Goal: Task Accomplishment & Management: Manage account settings

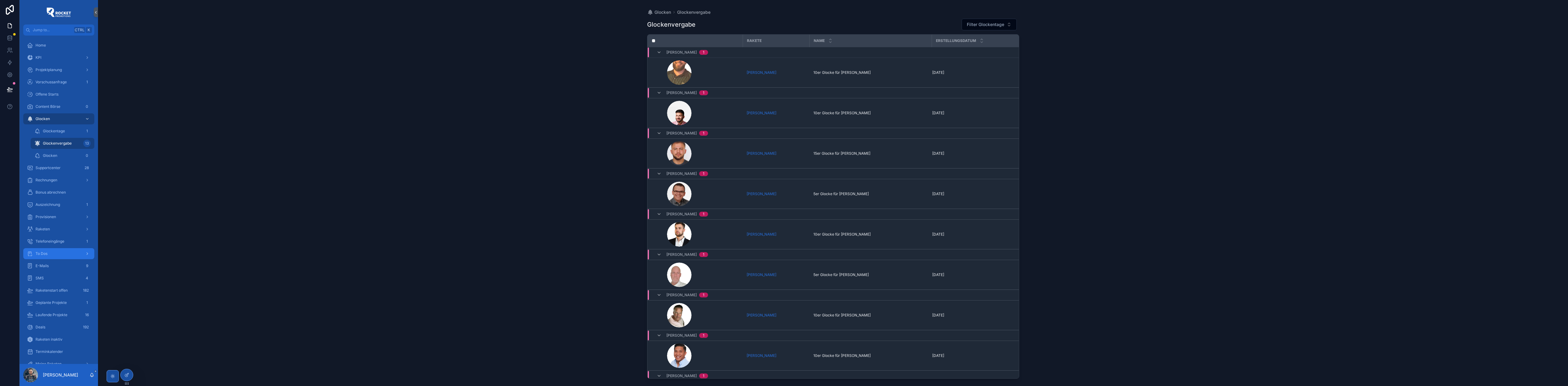
click at [48, 249] on div "To Dos" at bounding box center [58, 254] width 64 height 10
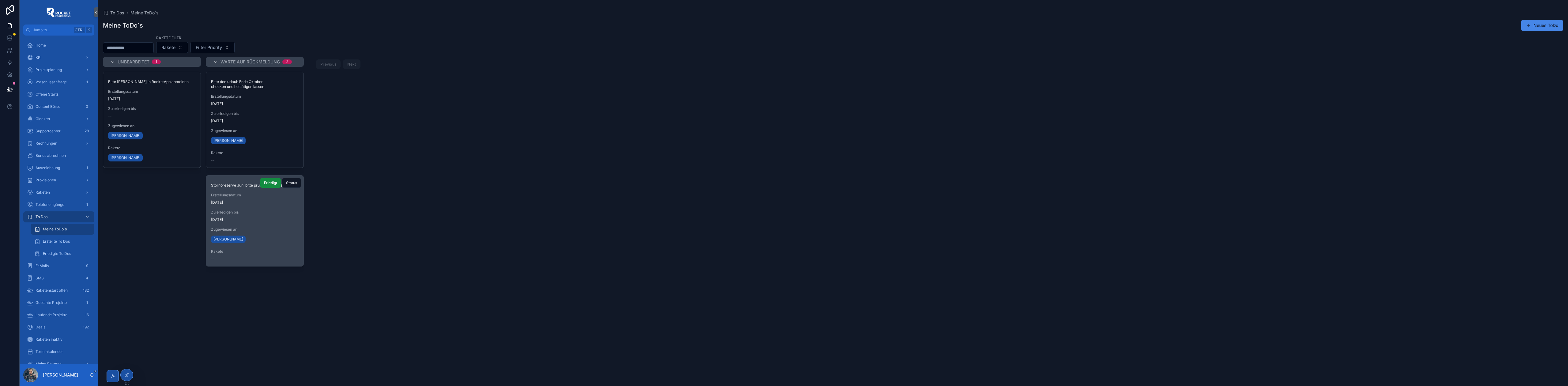
click at [270, 216] on div "Zu erledigen bis [DATE]" at bounding box center [255, 216] width 88 height 12
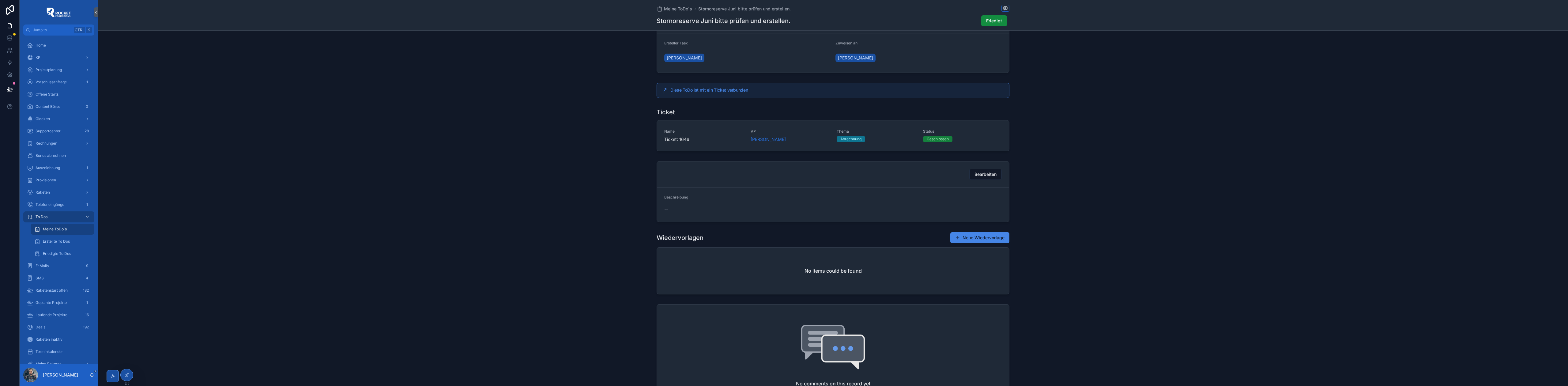
scroll to position [136, 0]
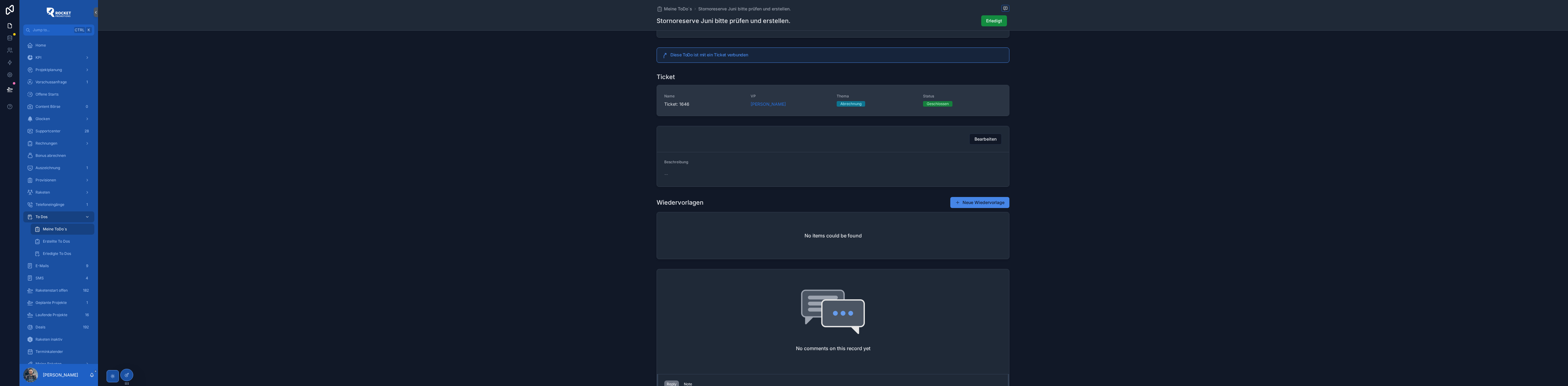
click at [798, 102] on div "VP [PERSON_NAME]" at bounding box center [790, 100] width 79 height 13
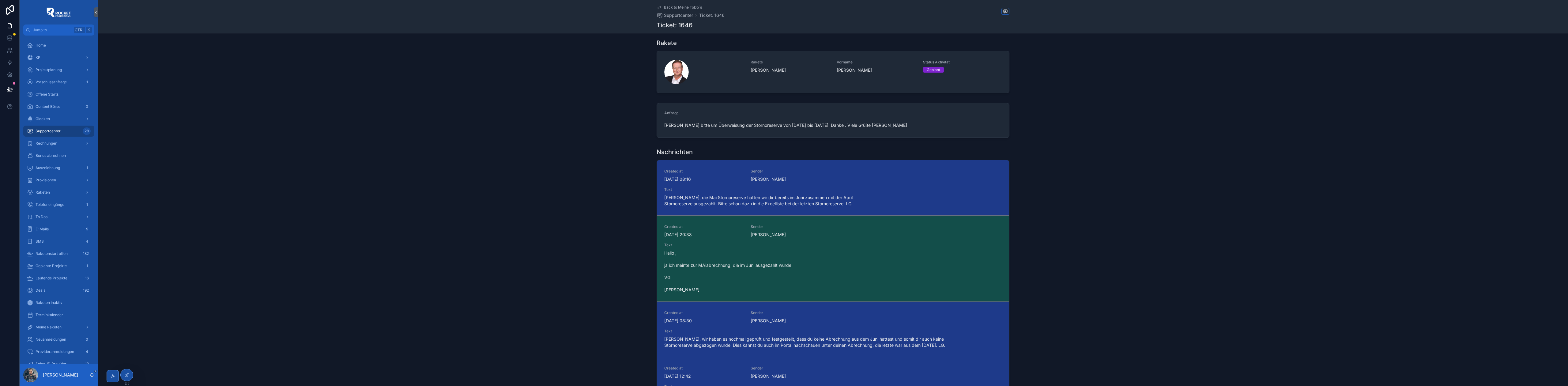
scroll to position [82, 0]
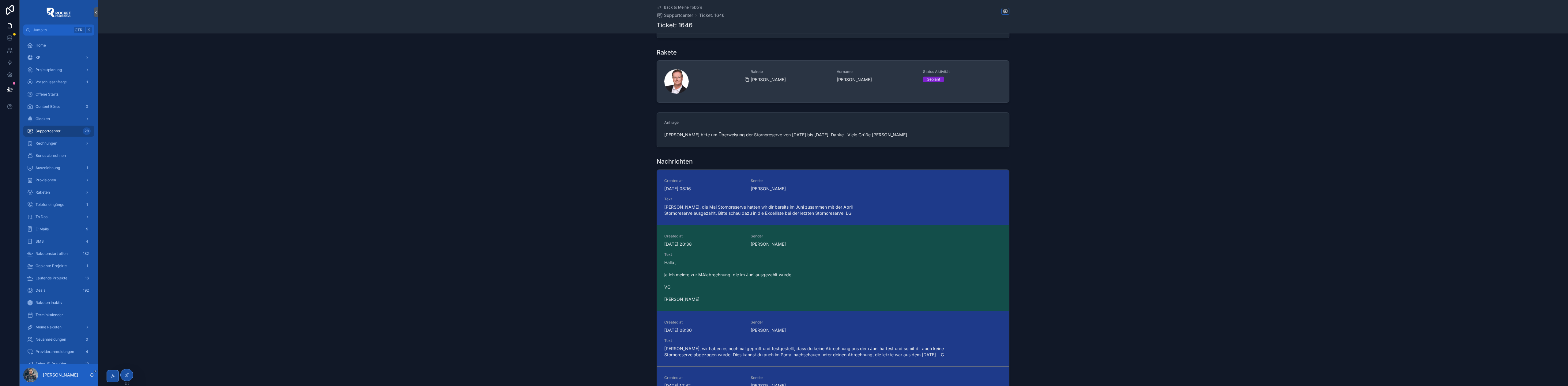
click at [746, 79] on icon "scrollable content" at bounding box center [747, 80] width 3 height 3
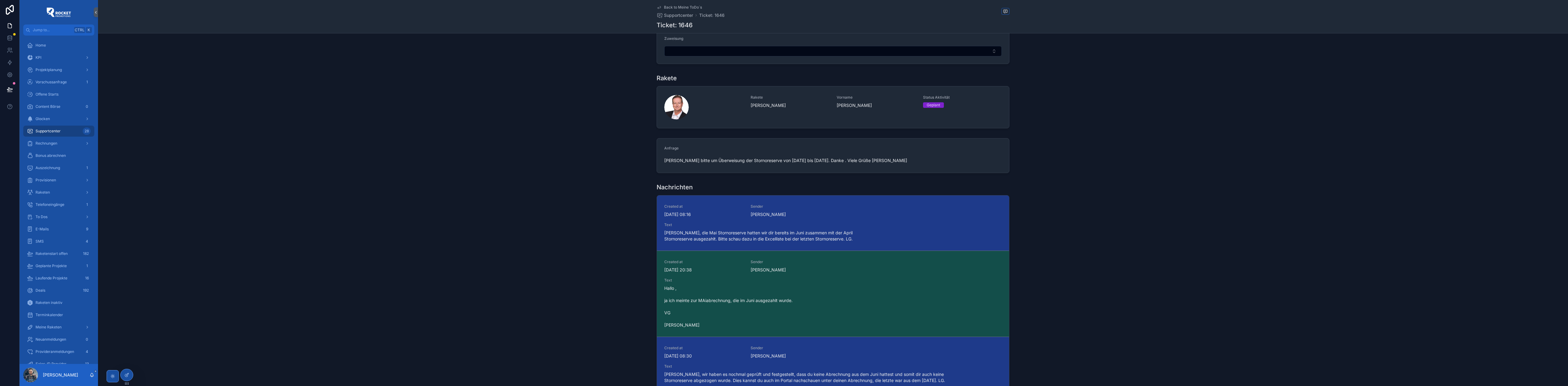
scroll to position [0, 0]
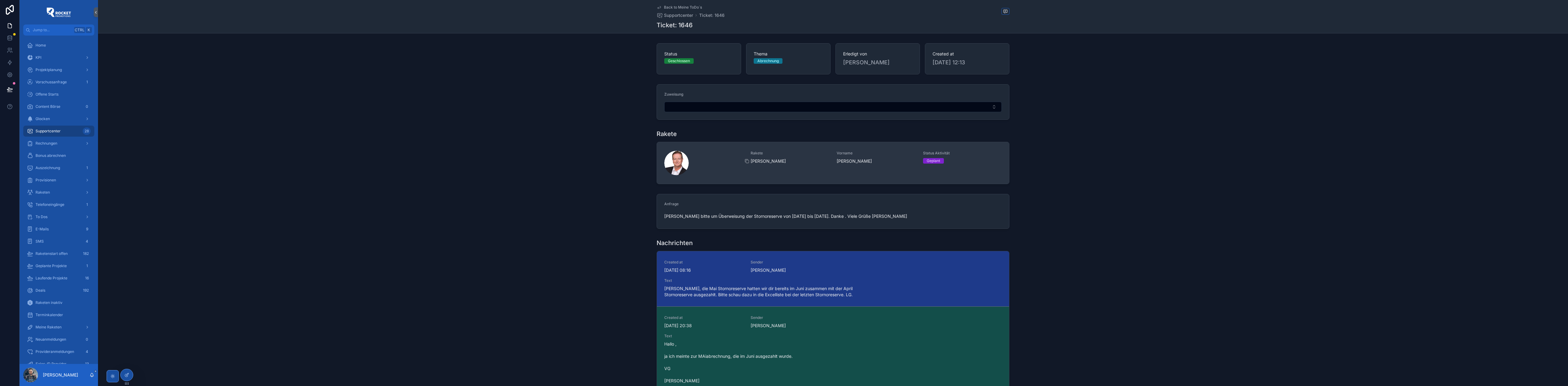
click at [812, 161] on span "[PERSON_NAME]" at bounding box center [790, 161] width 79 height 6
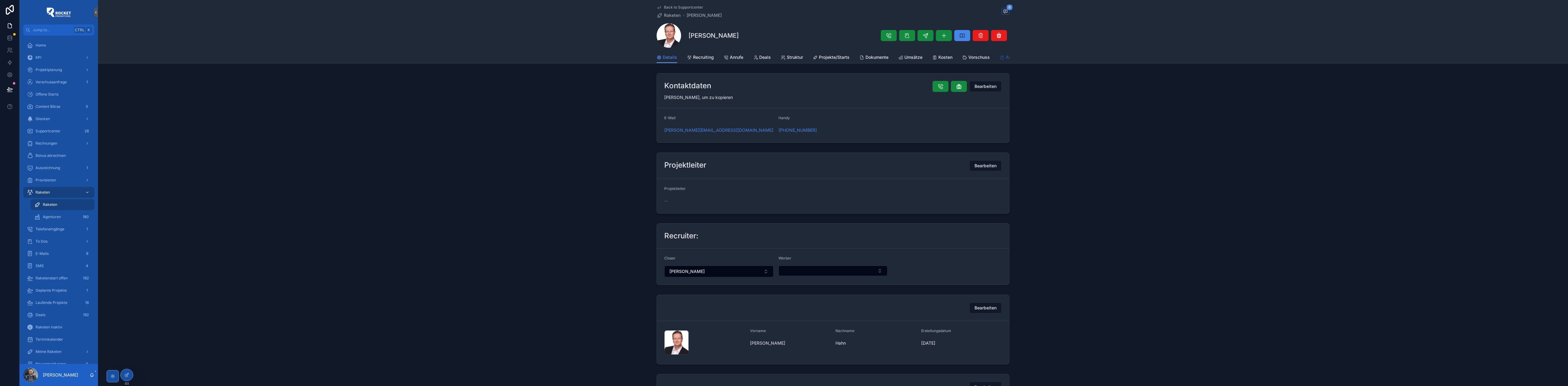
click at [1001, 59] on icon "scrollable content" at bounding box center [1002, 58] width 5 height 5
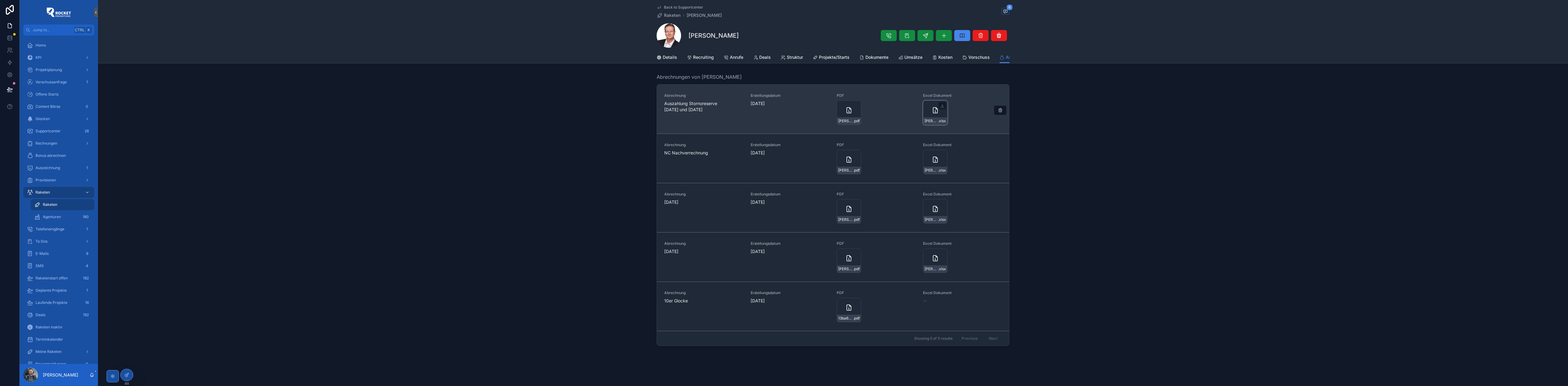
click at [925, 111] on div "[PERSON_NAME] .xlsx" at bounding box center [935, 113] width 24 height 24
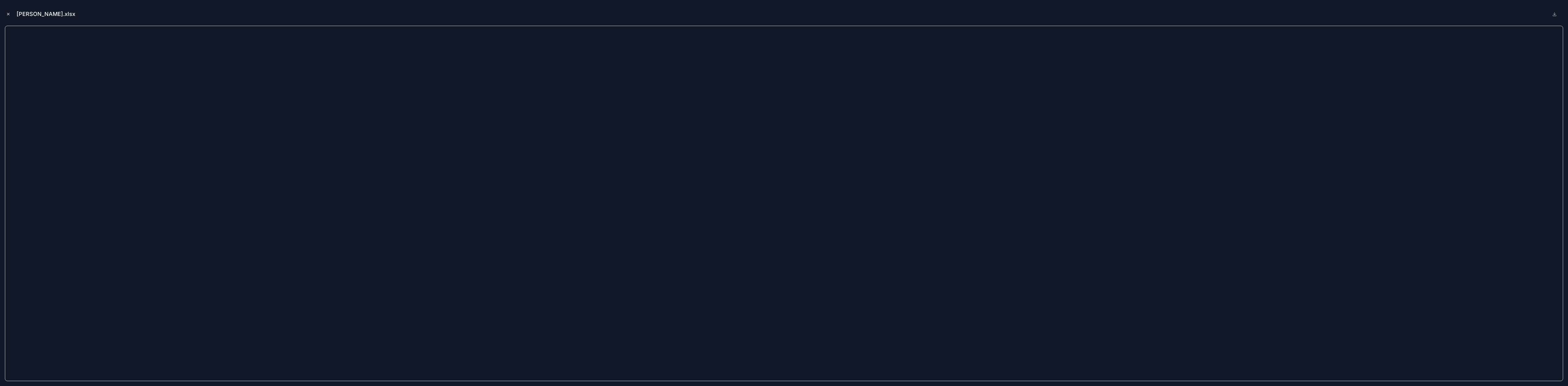
click at [7, 13] on icon "Close modal" at bounding box center [8, 14] width 4 height 4
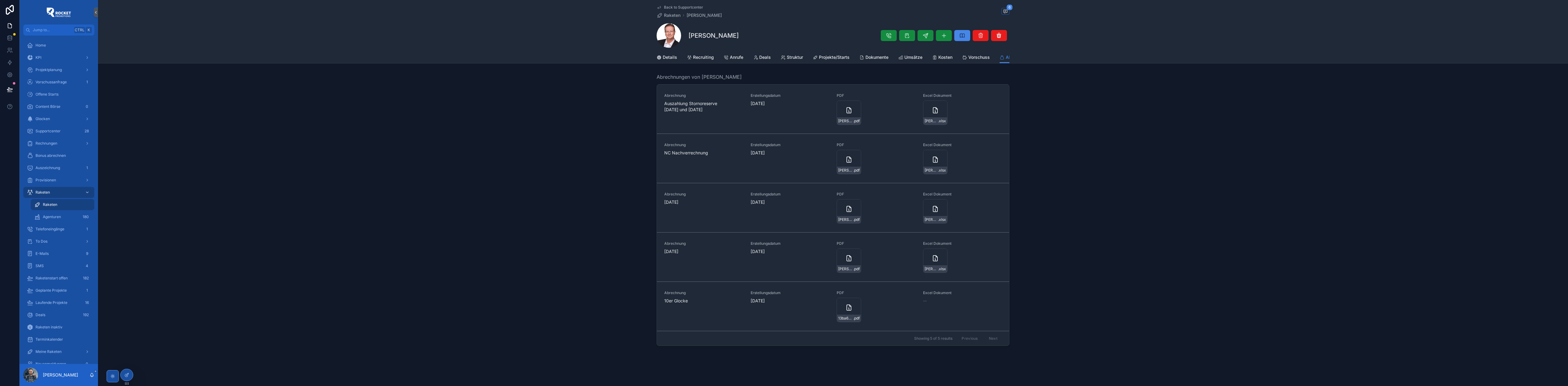
click at [676, 8] on span "Back to Supportcenter" at bounding box center [684, 7] width 39 height 5
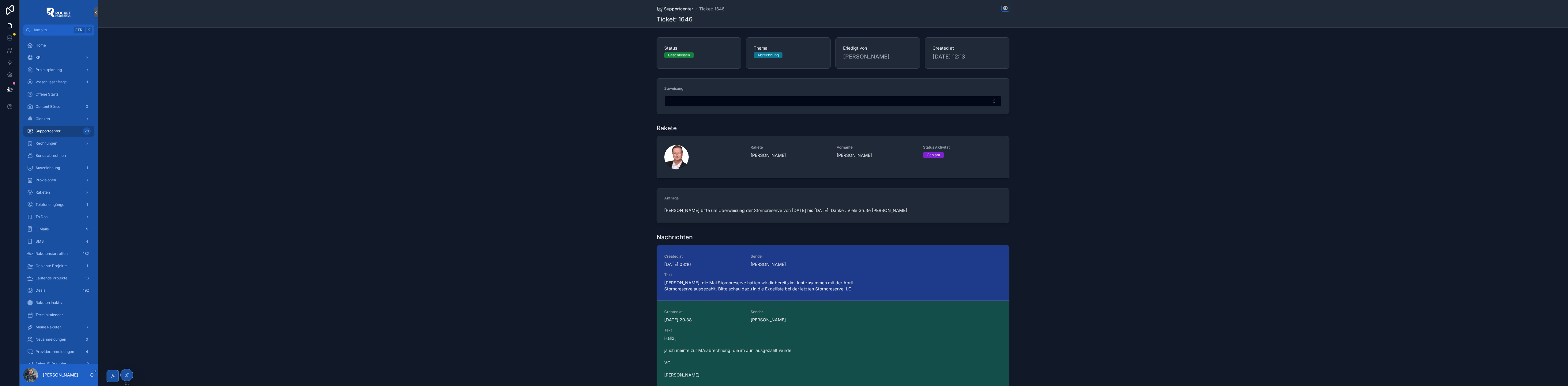
click at [676, 8] on span "Supportcenter" at bounding box center [679, 9] width 29 height 6
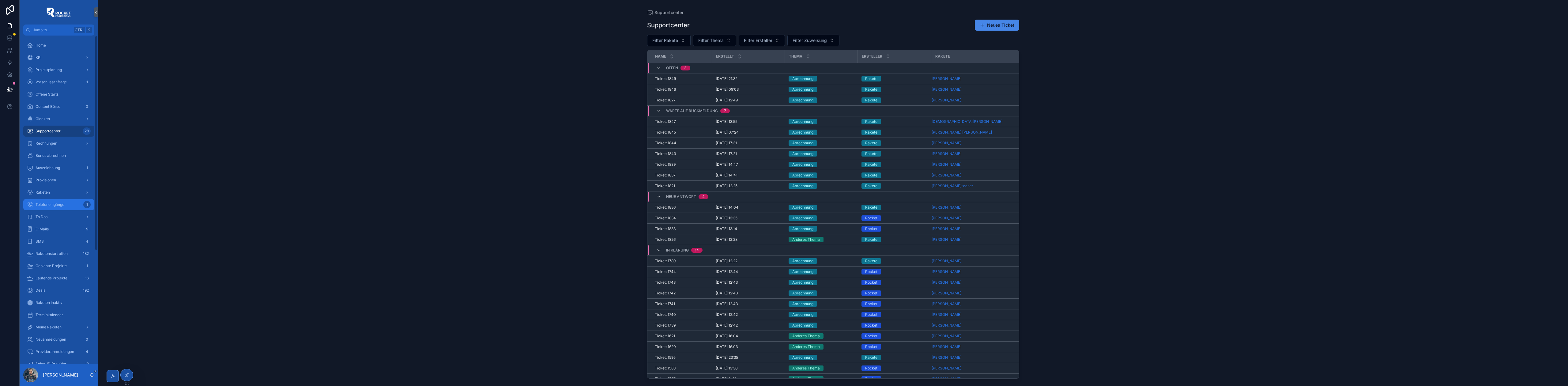
click at [46, 209] on link "Telefoneingänge 1" at bounding box center [58, 205] width 71 height 11
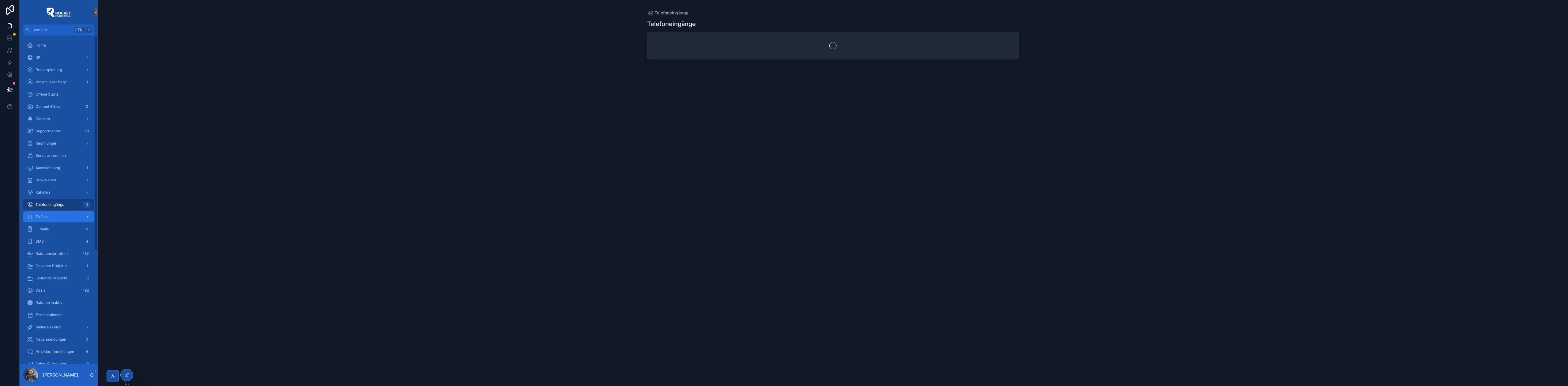
click at [43, 212] on div "To Dos" at bounding box center [58, 217] width 64 height 10
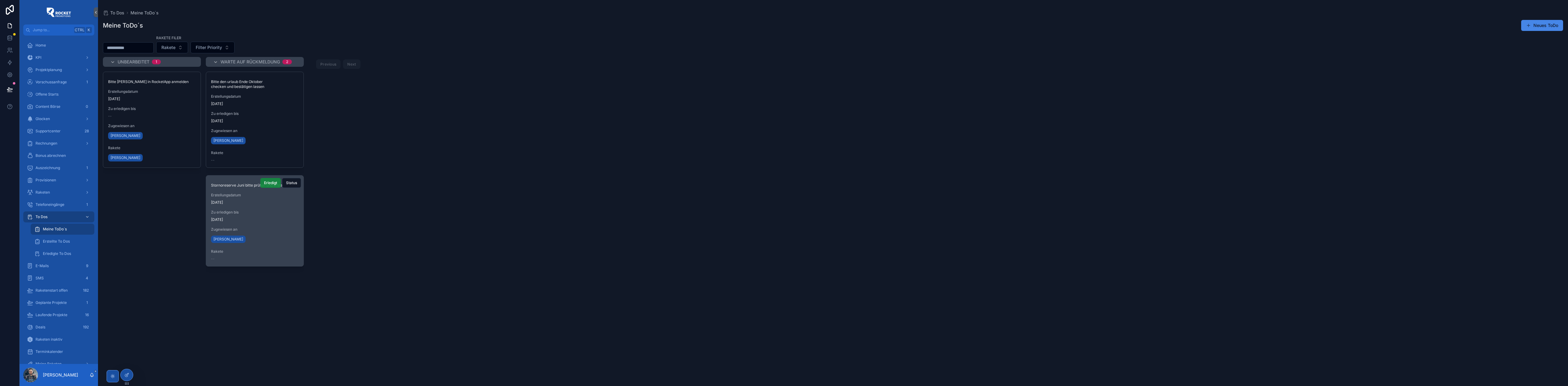
click at [272, 181] on span "Erledigt" at bounding box center [271, 183] width 13 height 5
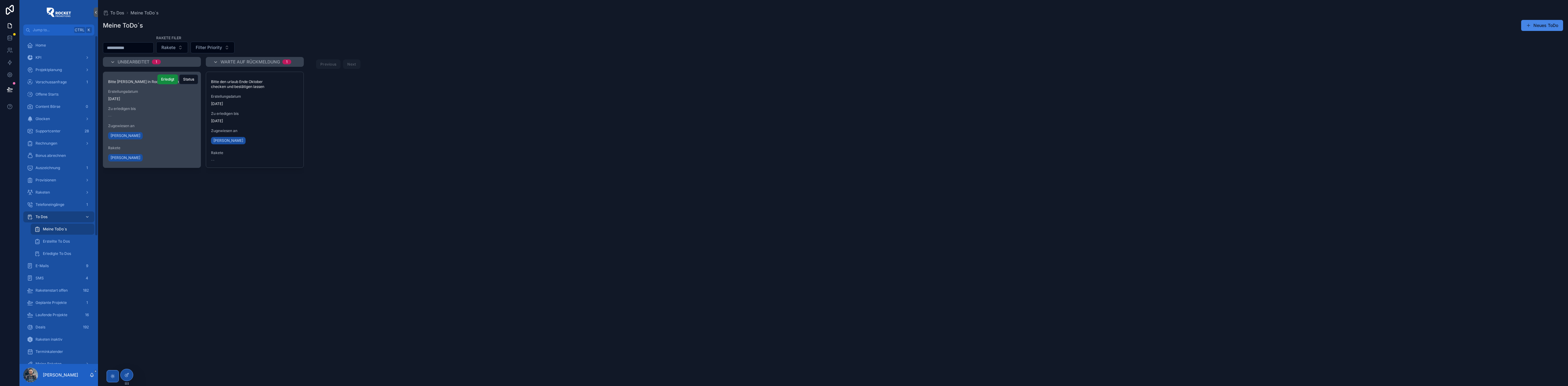
click at [139, 125] on span "Zugewiesen an" at bounding box center [152, 126] width 88 height 5
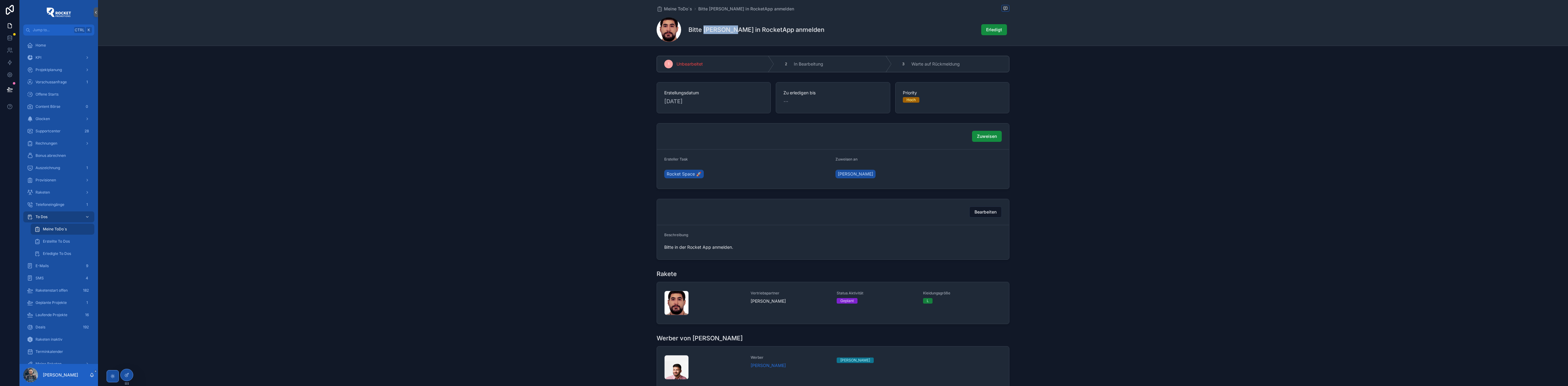
drag, startPoint x: 703, startPoint y: 29, endPoint x: 731, endPoint y: 30, distance: 28.0
click at [731, 30] on h1 "Bitte [PERSON_NAME] in RocketApp anmelden" at bounding box center [756, 30] width 136 height 9
copy h1 "[PERSON_NAME]"
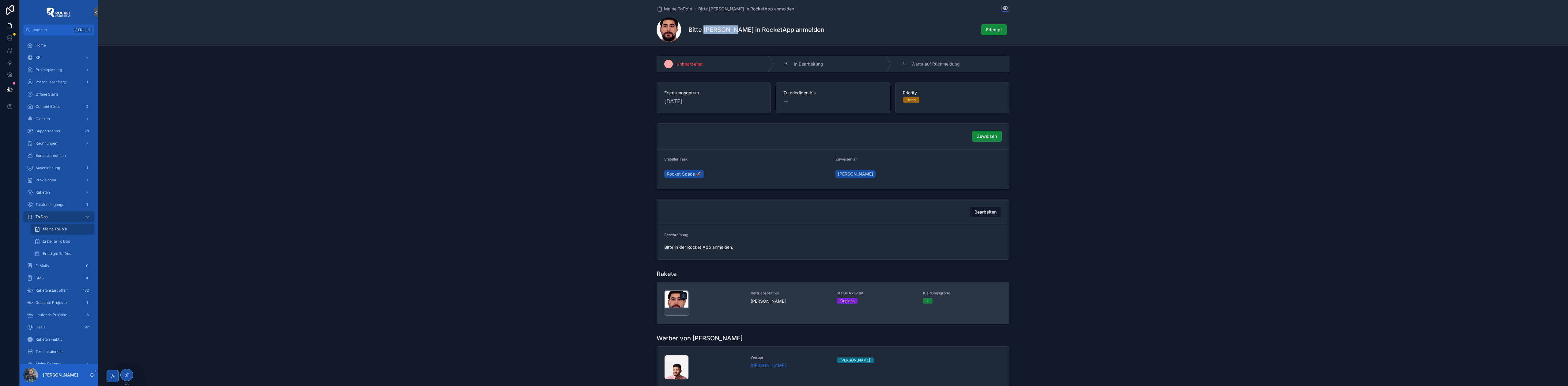
click at [670, 303] on div "scrollable content" at bounding box center [676, 303] width 24 height 24
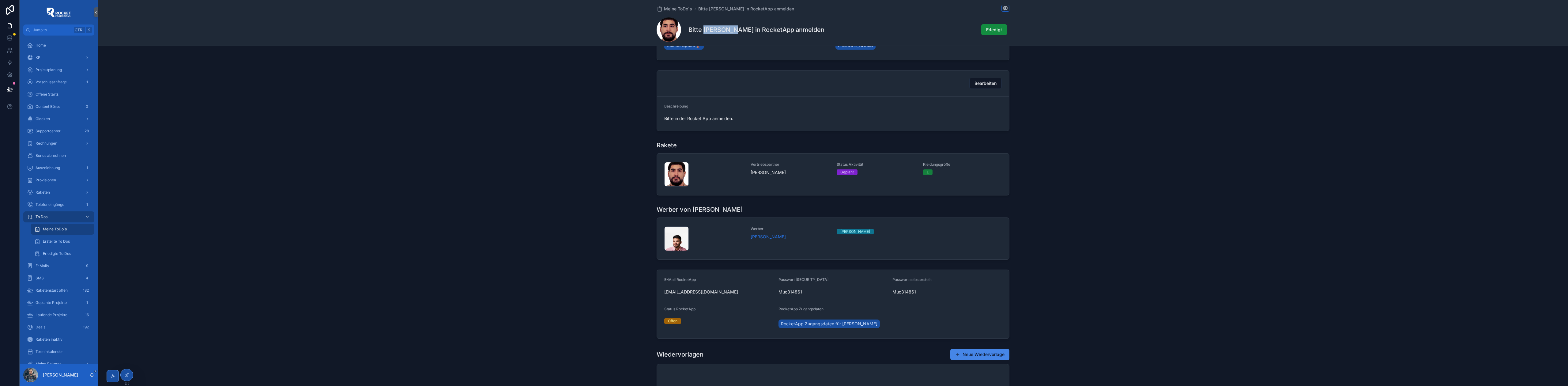
scroll to position [163, 0]
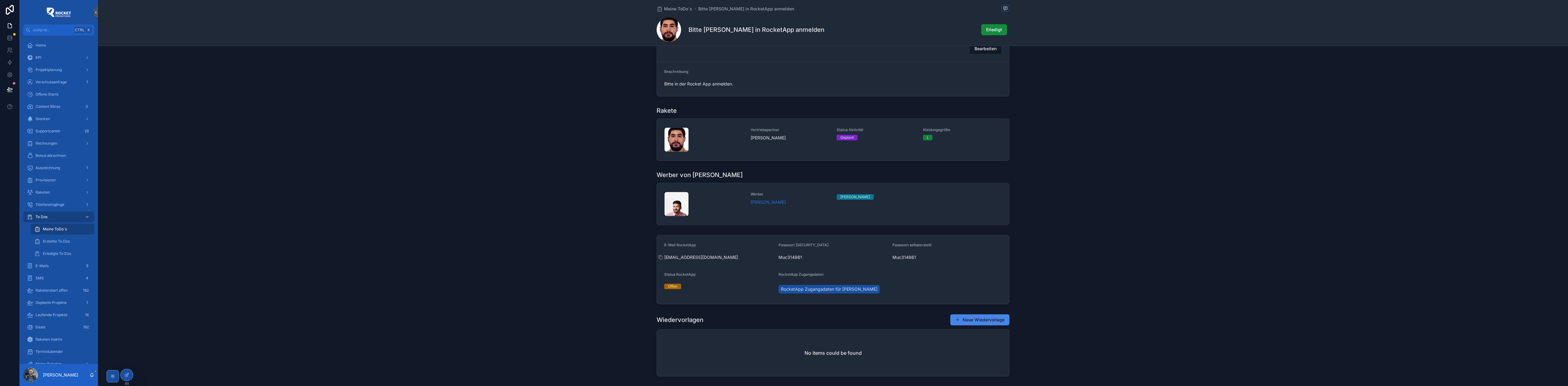
click at [693, 259] on span "[EMAIL_ADDRESS][DOMAIN_NAME]" at bounding box center [719, 258] width 110 height 6
copy div "[EMAIL_ADDRESS][DOMAIN_NAME]"
click at [808, 289] on span "RocketApp Zugangsdaten für [PERSON_NAME]" at bounding box center [829, 289] width 96 height 6
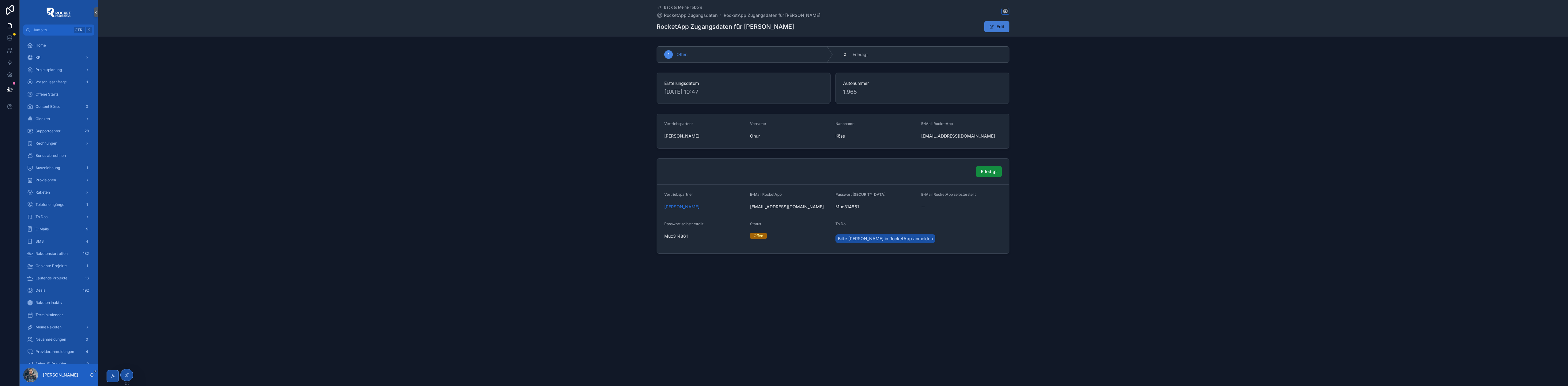
click at [999, 25] on button "Edit" at bounding box center [996, 27] width 25 height 11
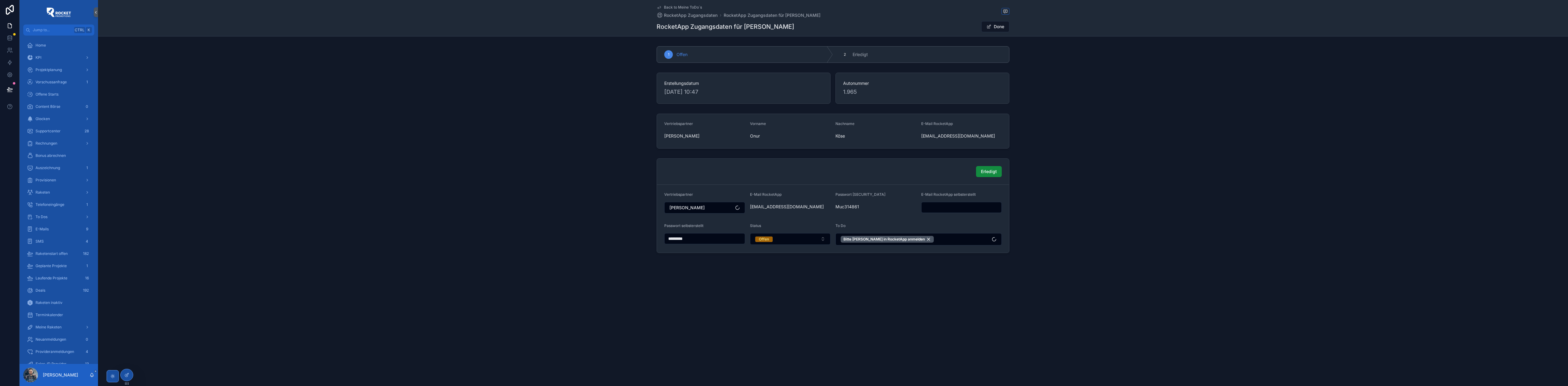
click at [947, 205] on input "scrollable content" at bounding box center [962, 208] width 80 height 9
paste input "**********"
click at [934, 208] on input "**********" at bounding box center [962, 208] width 80 height 9
type input "**********"
click at [1001, 28] on button "Done" at bounding box center [995, 27] width 28 height 11
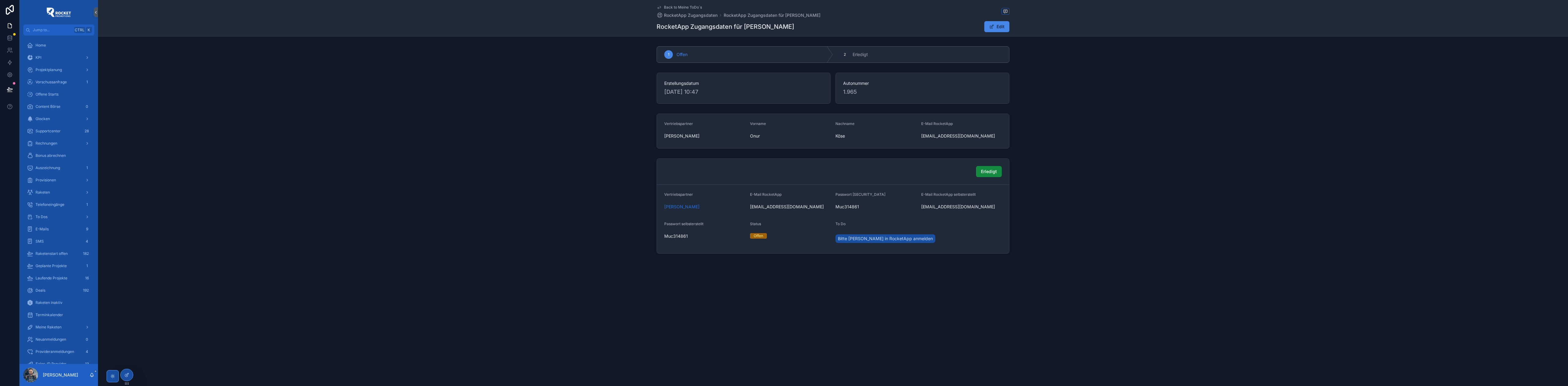
click at [872, 239] on span "Bitte [PERSON_NAME] in RocketApp anmelden" at bounding box center [886, 239] width 95 height 6
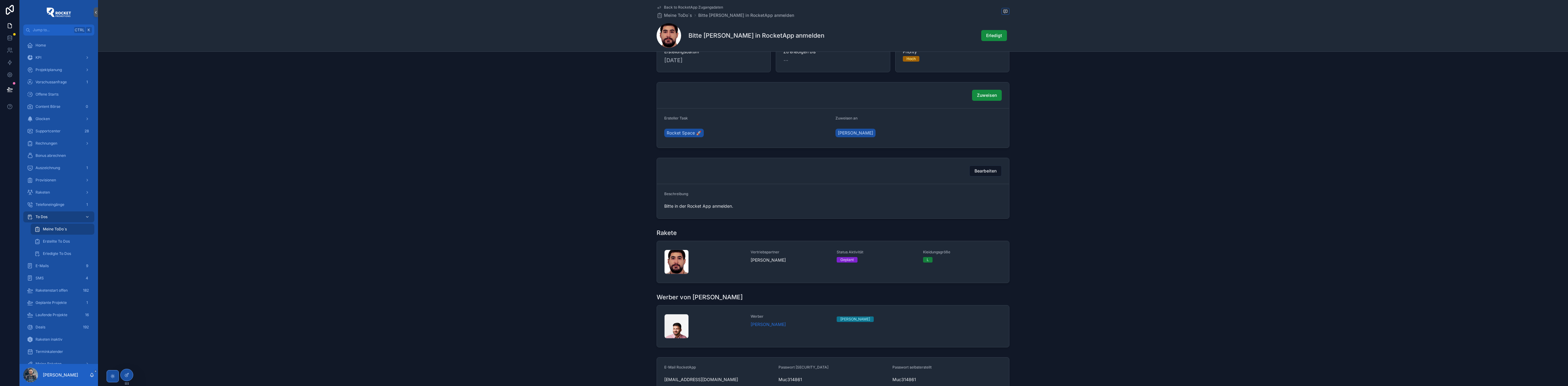
scroll to position [54, 0]
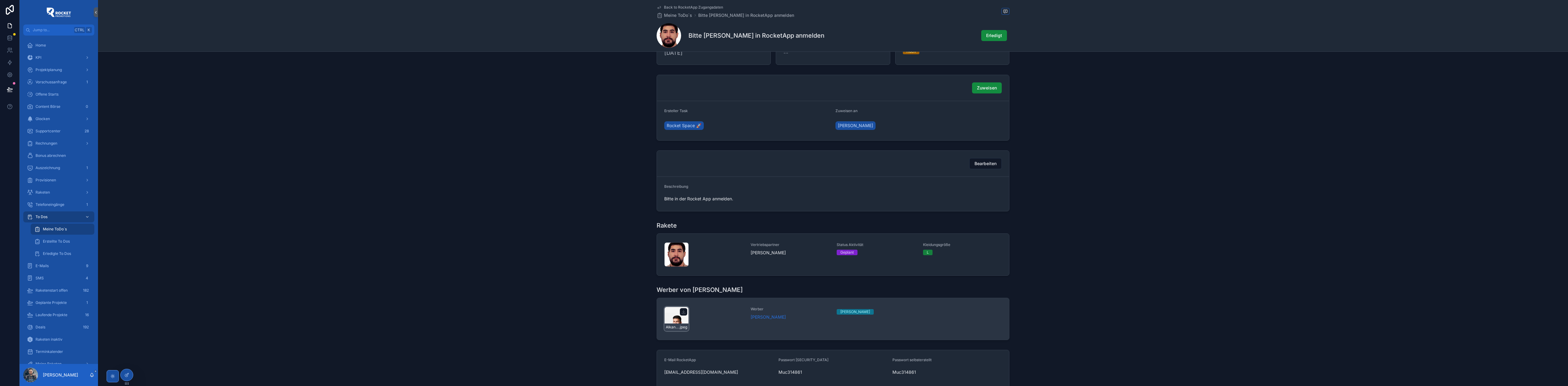
click at [670, 318] on div "Alkan-Keskin.. .jpeg" at bounding box center [676, 319] width 24 height 24
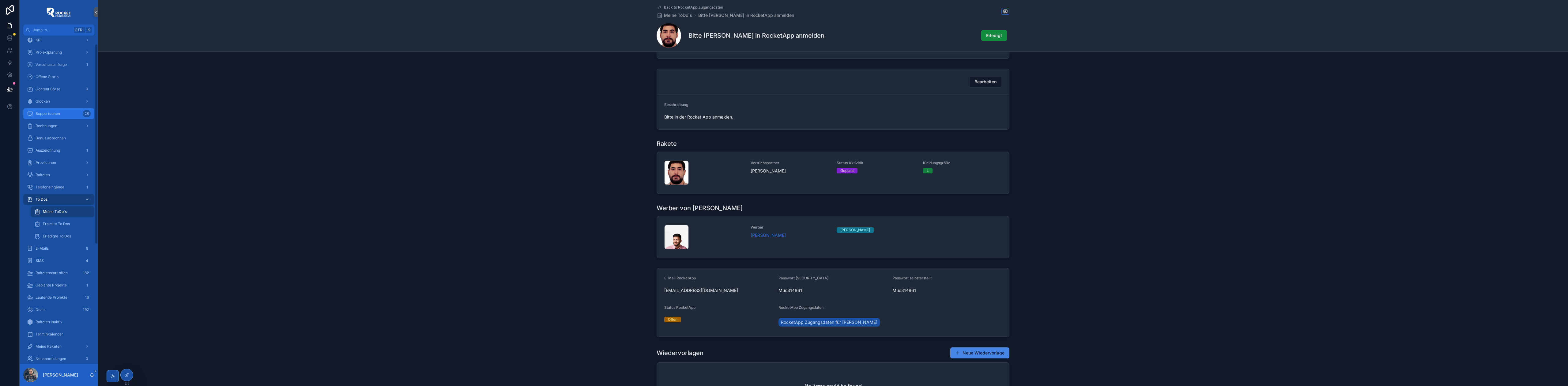
scroll to position [27, 0]
click at [51, 88] on div "Glocken" at bounding box center [58, 91] width 64 height 10
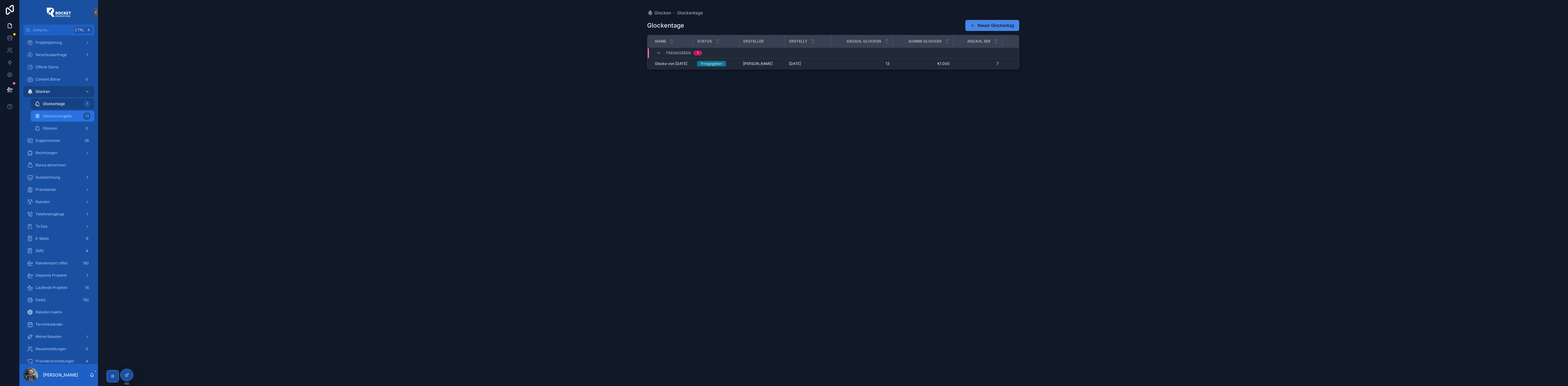
click at [60, 117] on span "Glockenvergabe" at bounding box center [57, 116] width 29 height 5
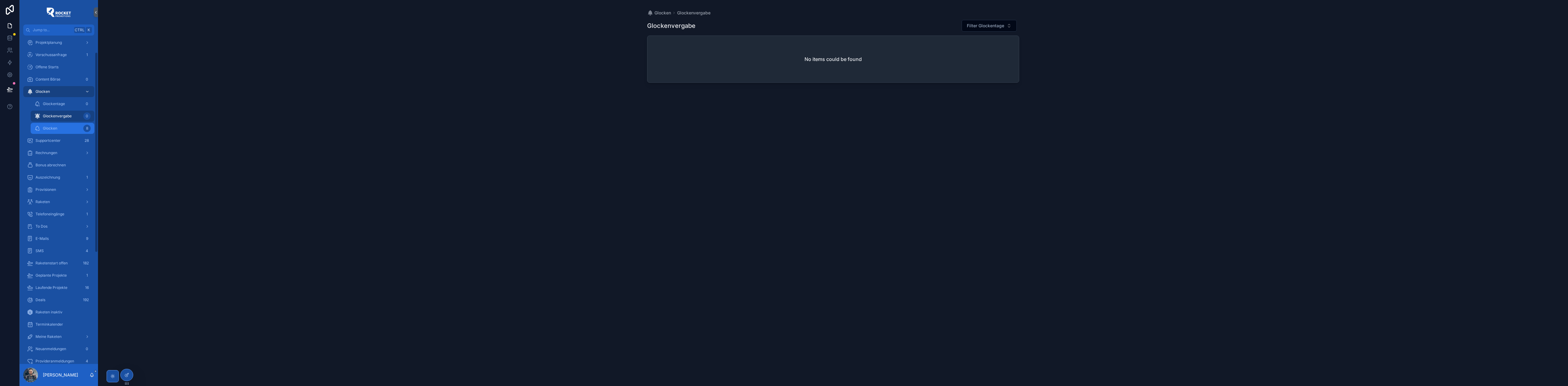
click at [68, 129] on div "Glocken 8" at bounding box center [62, 128] width 57 height 10
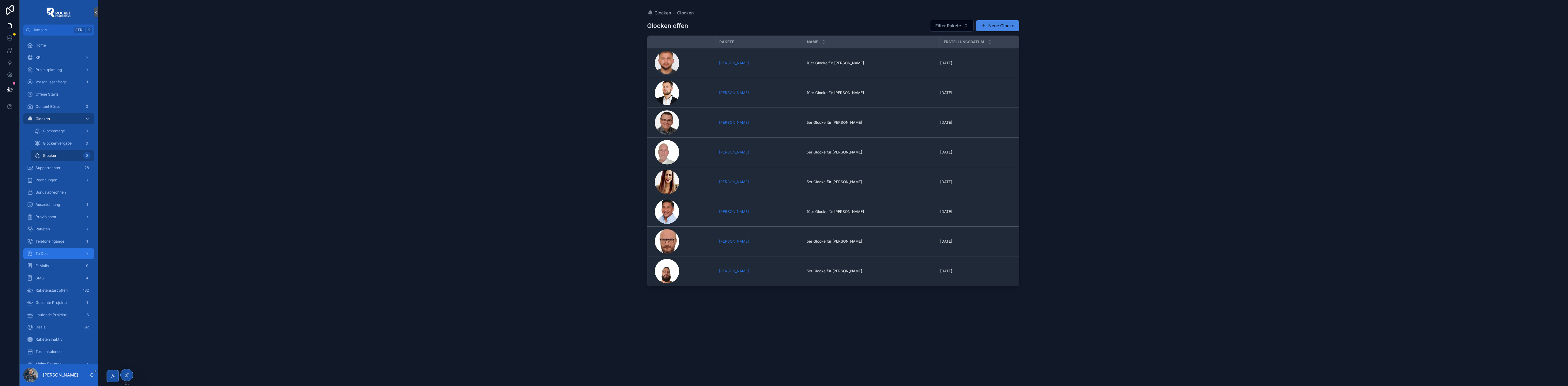
click at [62, 256] on div "To Dos" at bounding box center [58, 254] width 64 height 10
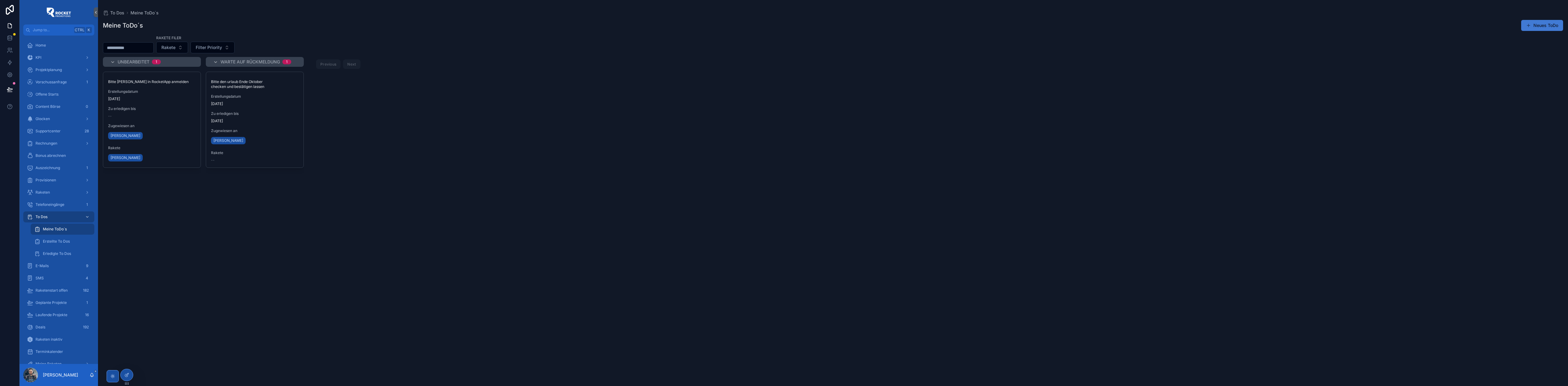
click at [1547, 26] on button "Neues ToDo" at bounding box center [1542, 26] width 42 height 11
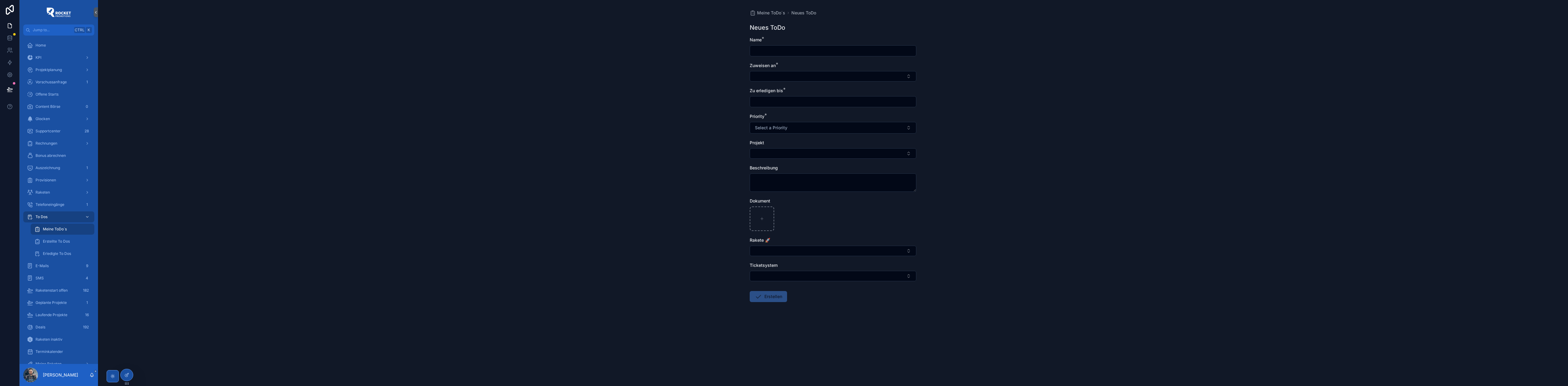
drag, startPoint x: 820, startPoint y: 47, endPoint x: 819, endPoint y: 51, distance: 4.1
click at [819, 48] on div "scrollable content" at bounding box center [833, 51] width 167 height 11
click at [817, 51] on input "scrollable content" at bounding box center [833, 51] width 166 height 9
type input "**********"
click at [631, 89] on div "**********" at bounding box center [833, 193] width 1470 height 386
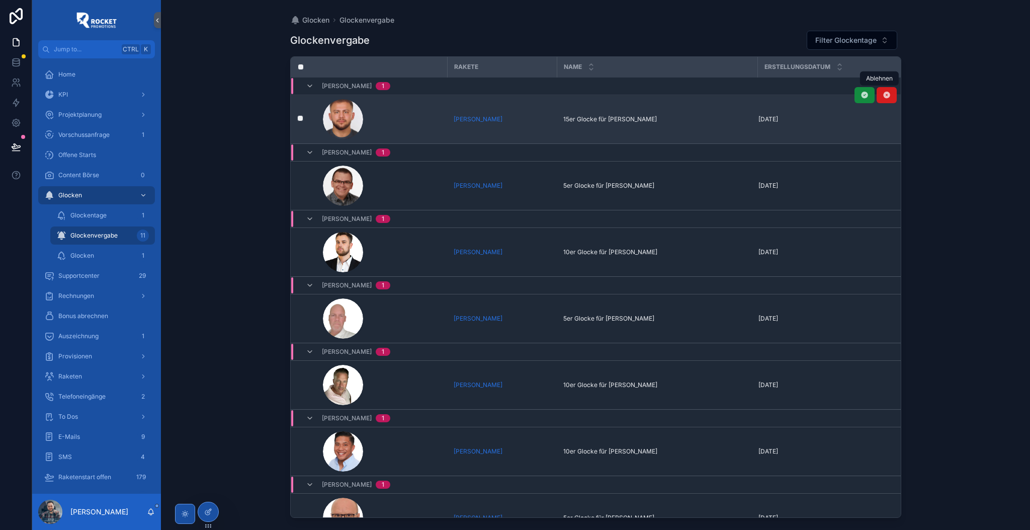
click at [883, 98] on icon "scrollable content" at bounding box center [887, 95] width 8 height 8
click at [106, 255] on div "Glocken 1" at bounding box center [102, 256] width 93 height 16
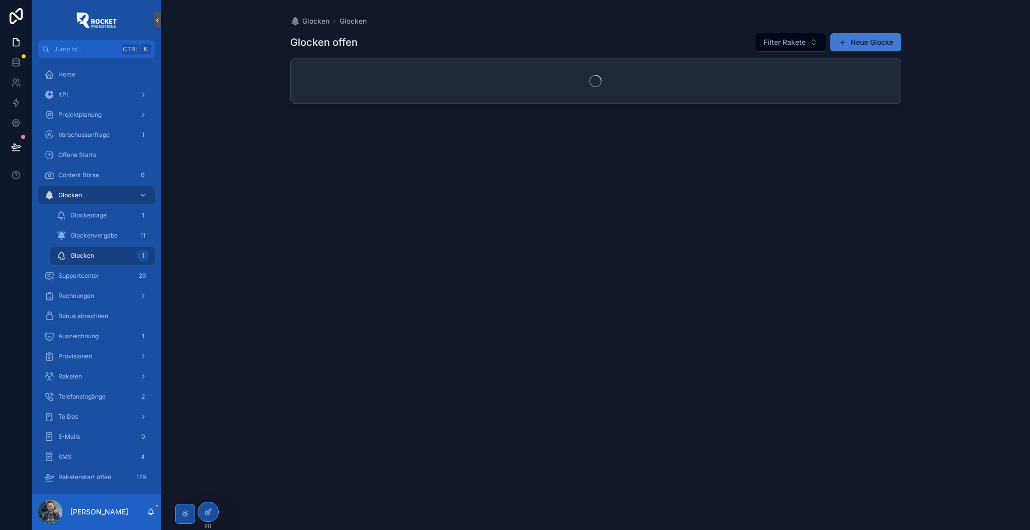
click at [844, 43] on span "scrollable content" at bounding box center [843, 42] width 8 height 8
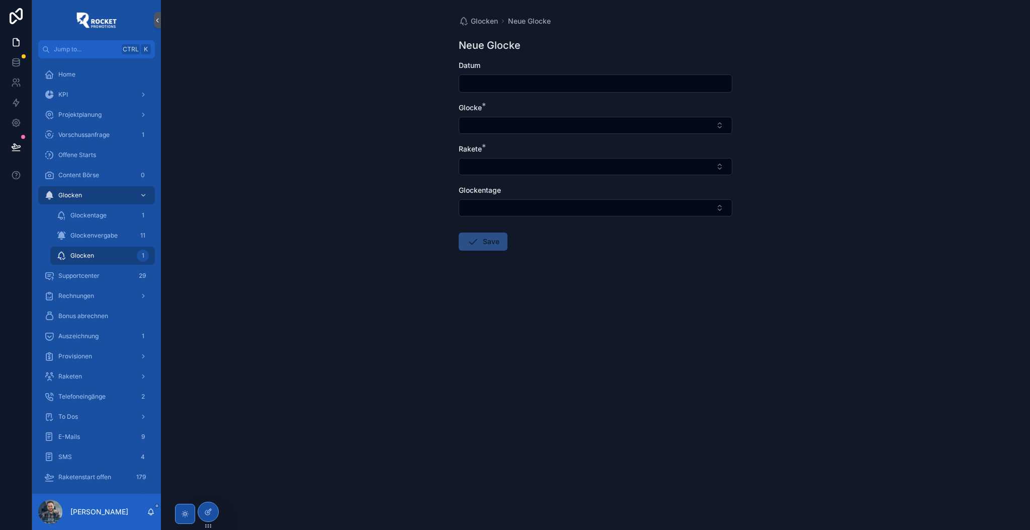
click at [495, 81] on input "scrollable content" at bounding box center [595, 83] width 273 height 14
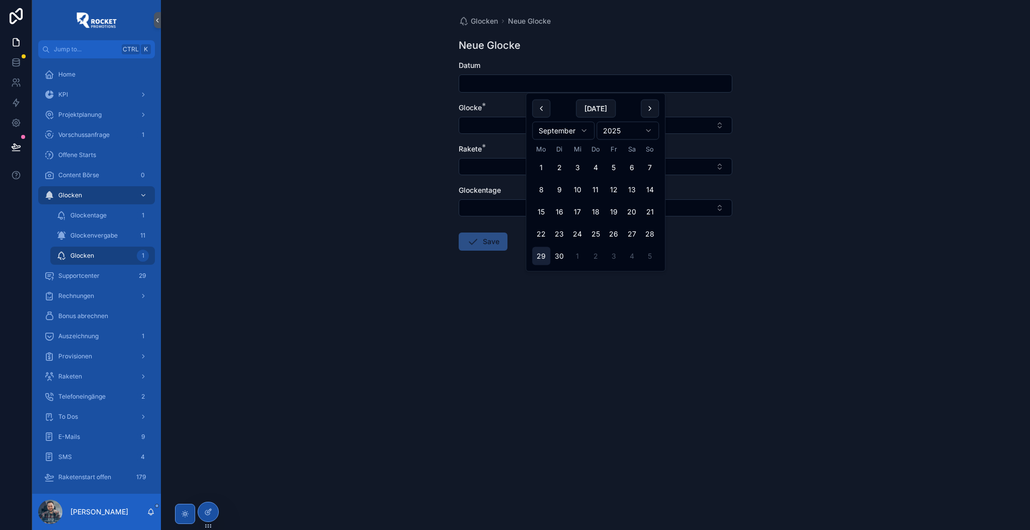
click at [537, 261] on button "29" at bounding box center [541, 256] width 18 height 18
type input "*********"
click at [485, 126] on button "Select Button" at bounding box center [596, 125] width 274 height 17
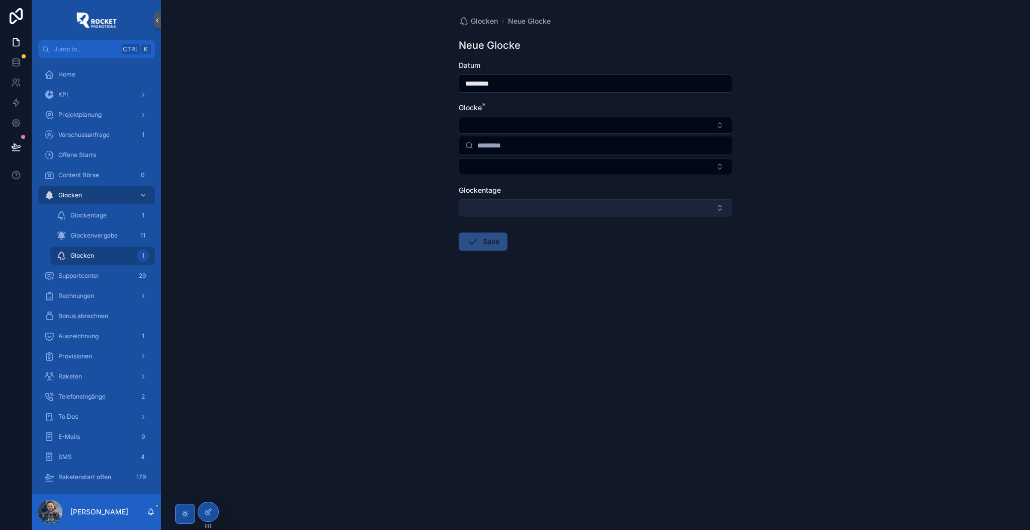
click at [487, 211] on button "Select Button" at bounding box center [596, 207] width 274 height 17
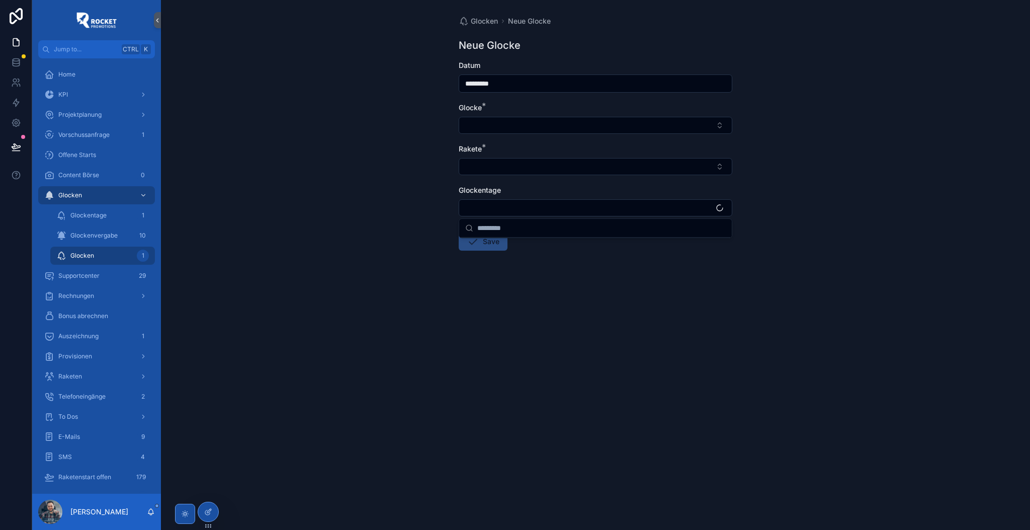
click at [424, 143] on div "Glocken Neue Glocke Neue Glocke Datum ********* Glocke * Rakete * Glockentage S…" at bounding box center [595, 265] width 869 height 530
click at [510, 111] on div "Glocke *" at bounding box center [596, 108] width 274 height 10
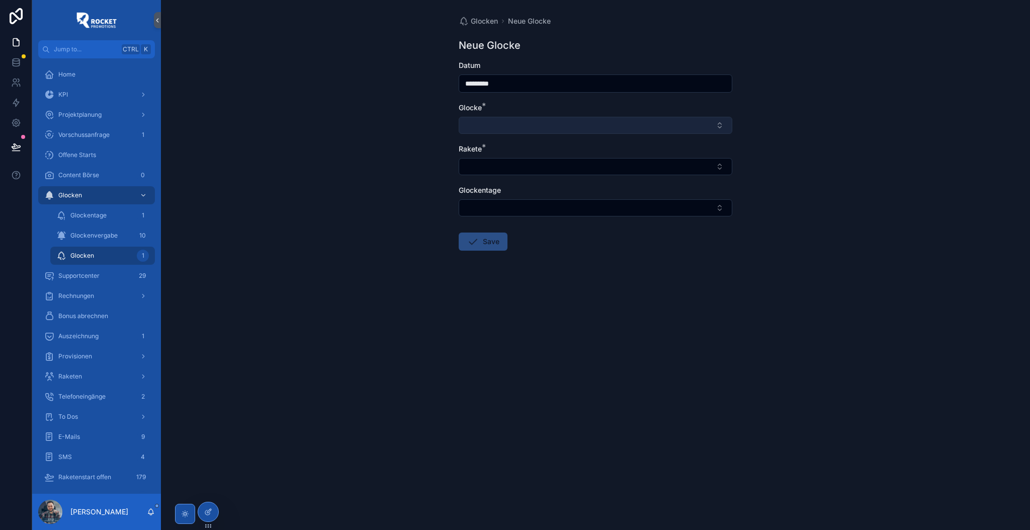
click at [501, 126] on button "Select Button" at bounding box center [596, 125] width 274 height 17
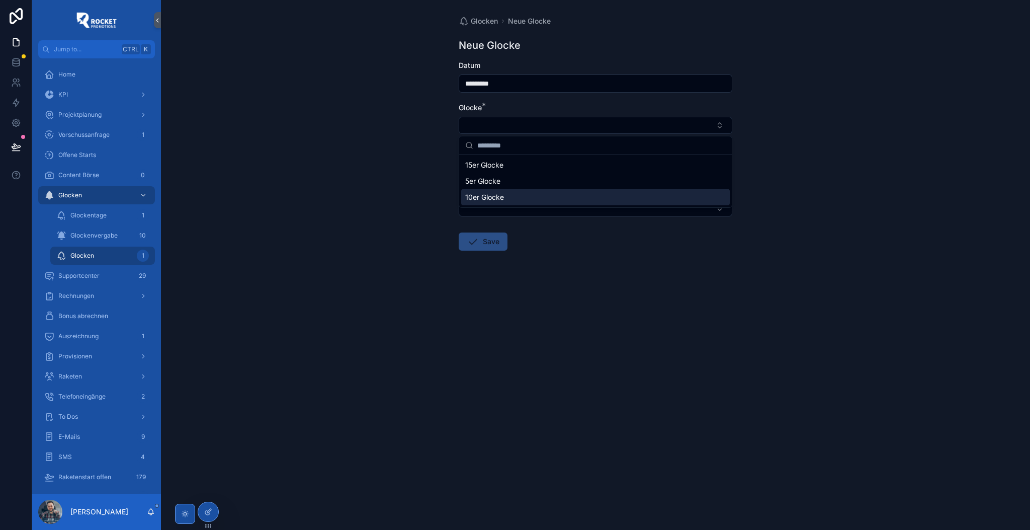
click at [489, 199] on span "10er Glocke" at bounding box center [484, 197] width 39 height 10
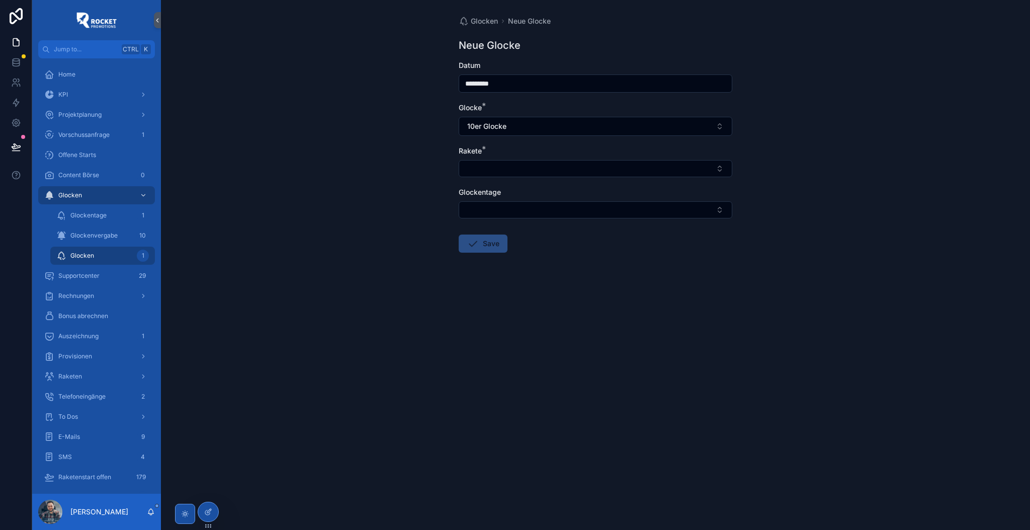
click at [415, 164] on div "Glocken Neue Glocke Neue Glocke Datum ********* Glocke * 10er Glocke Rakete * G…" at bounding box center [595, 265] width 869 height 530
click at [484, 214] on button "Select Button" at bounding box center [596, 209] width 274 height 17
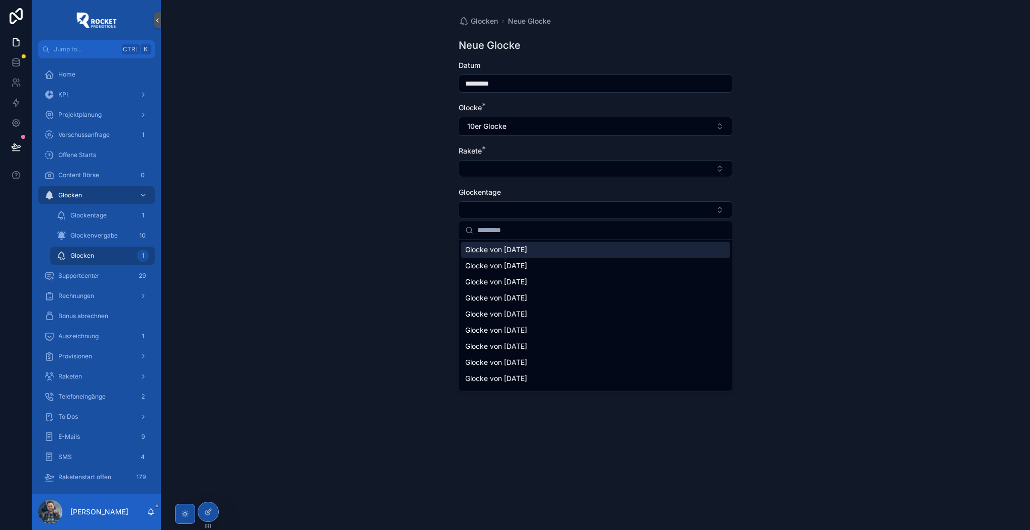
click at [508, 255] on div "Glocke von [DATE]" at bounding box center [595, 250] width 269 height 16
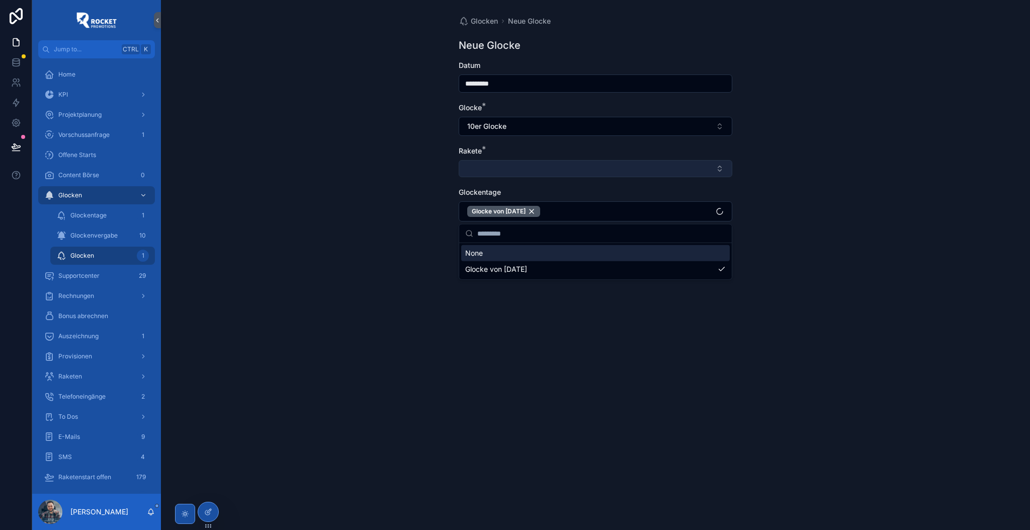
click at [506, 170] on button "Select Button" at bounding box center [596, 168] width 274 height 17
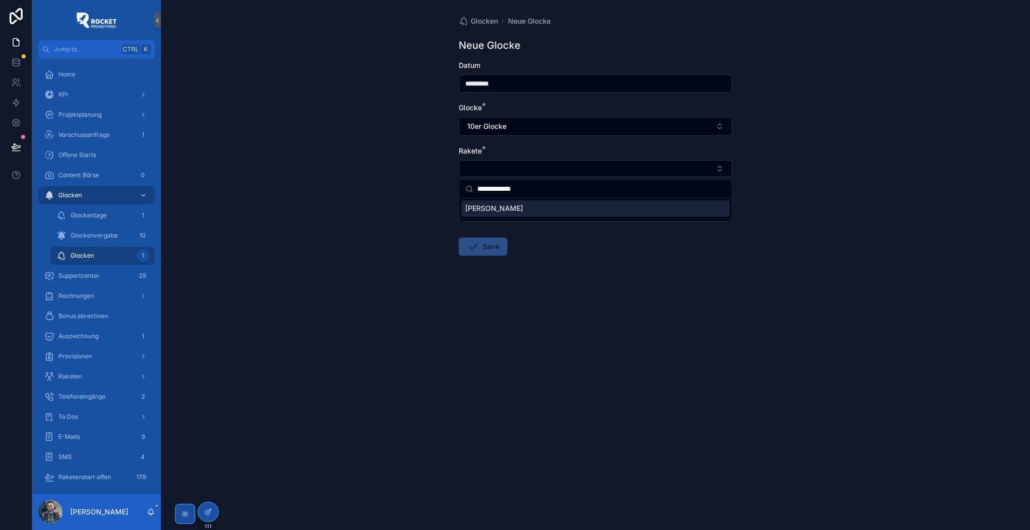
type input "**********"
click at [488, 207] on span "[PERSON_NAME]" at bounding box center [494, 208] width 58 height 10
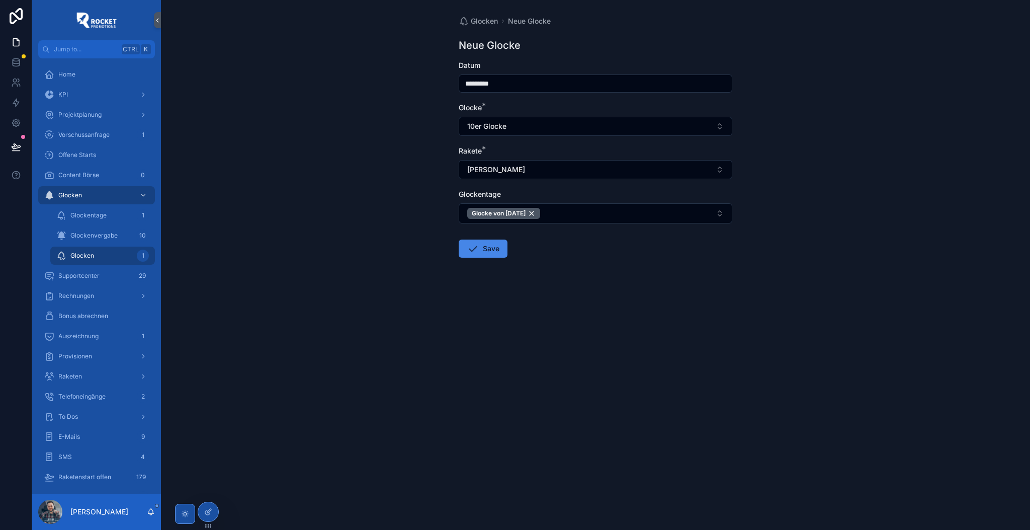
click at [393, 192] on div "Glocken Neue Glocke Neue Glocke Datum ********* Glocke * 10er Glocke Rakete * B…" at bounding box center [595, 265] width 869 height 530
click at [488, 252] on button "Save" at bounding box center [483, 248] width 49 height 18
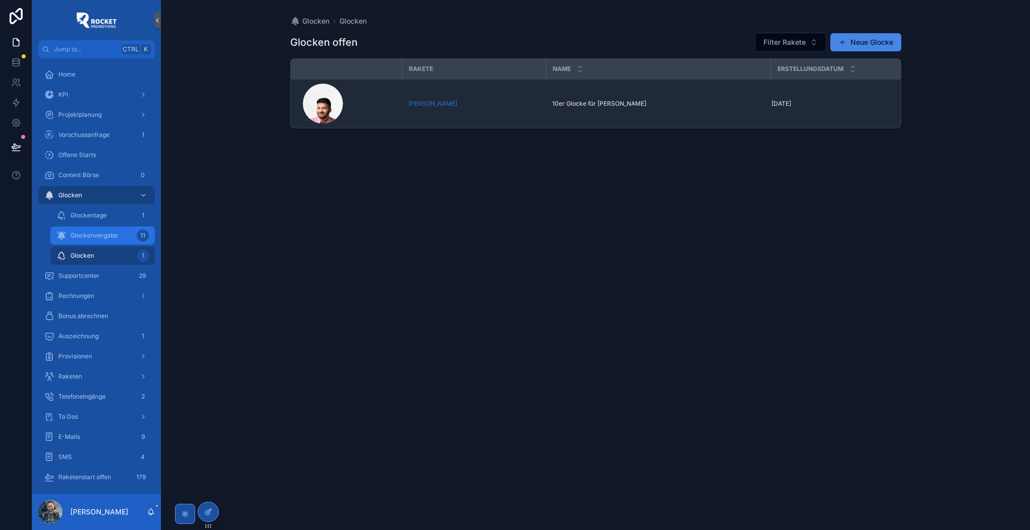
click at [99, 234] on span "Glockenvergabe" at bounding box center [93, 235] width 47 height 8
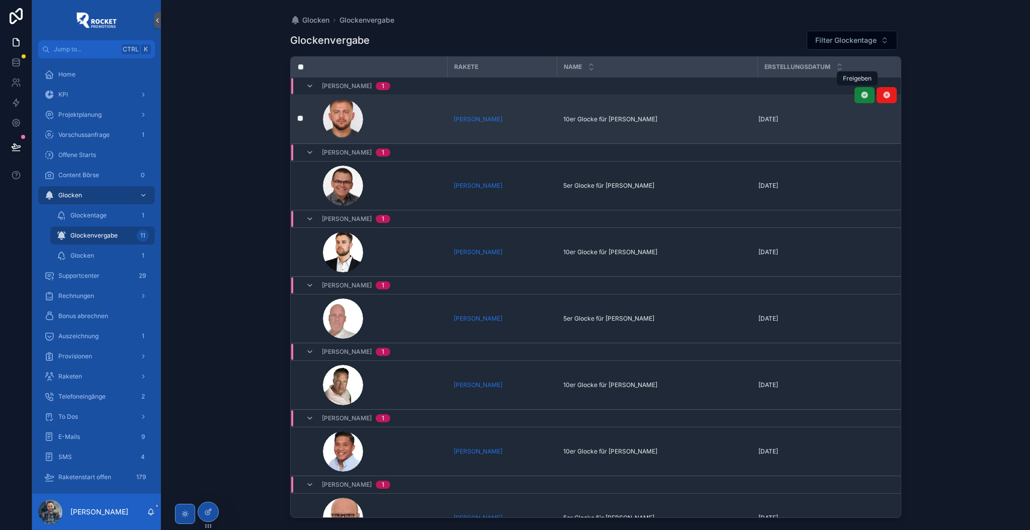
click at [861, 96] on icon "scrollable content" at bounding box center [865, 95] width 8 height 8
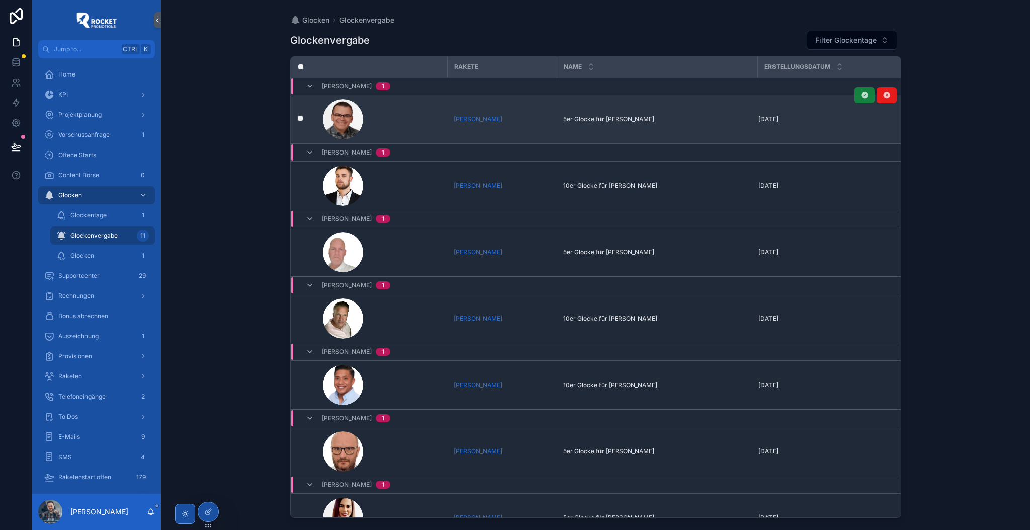
click at [861, 97] on icon "scrollable content" at bounding box center [865, 95] width 8 height 8
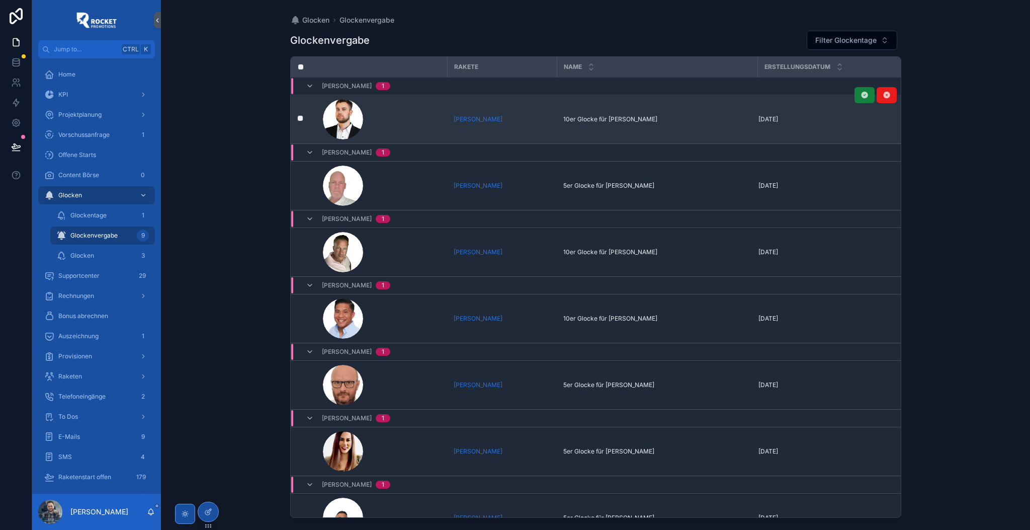
click at [861, 99] on icon "scrollable content" at bounding box center [865, 95] width 8 height 8
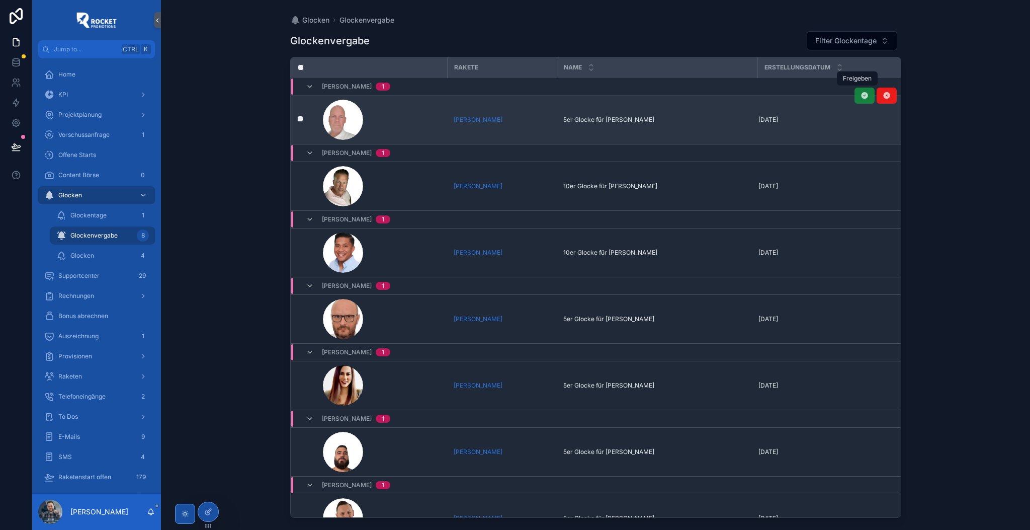
click at [855, 95] on button "scrollable content" at bounding box center [865, 96] width 20 height 16
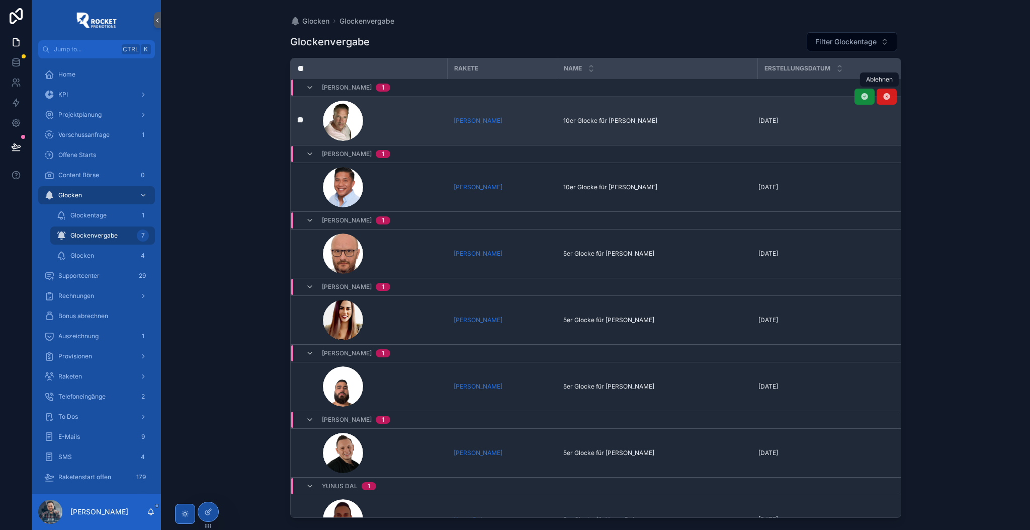
click at [883, 97] on icon "scrollable content" at bounding box center [887, 97] width 8 height 8
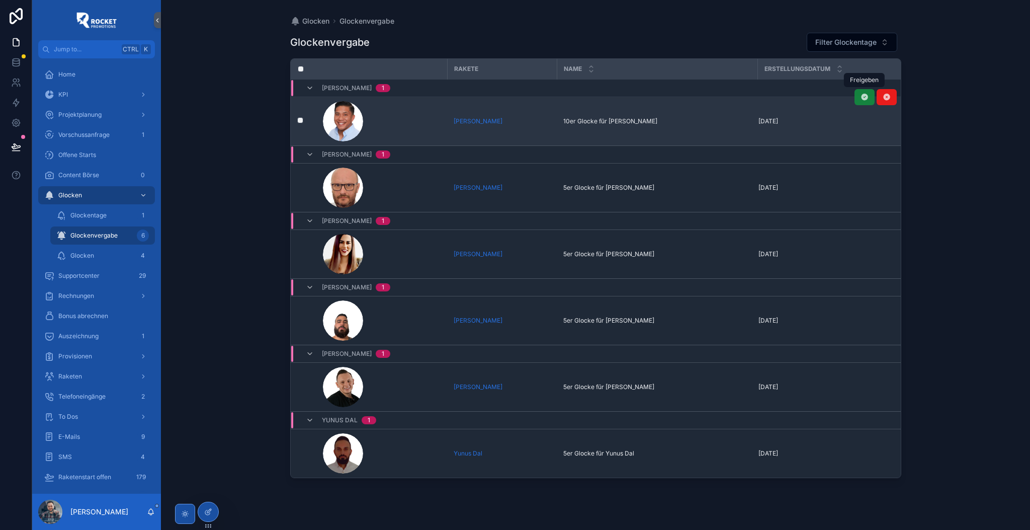
click at [863, 99] on icon "scrollable content" at bounding box center [865, 97] width 8 height 8
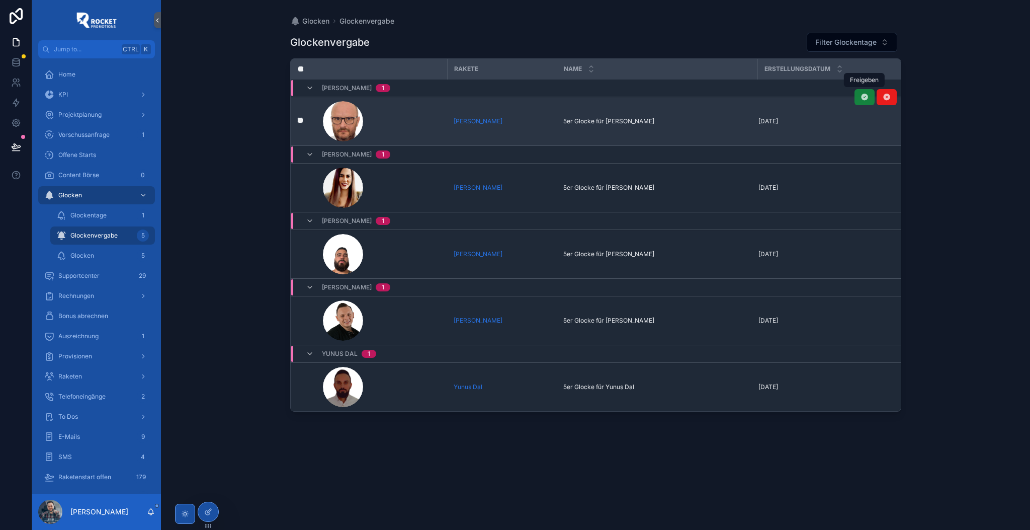
click at [865, 96] on icon "scrollable content" at bounding box center [865, 97] width 8 height 8
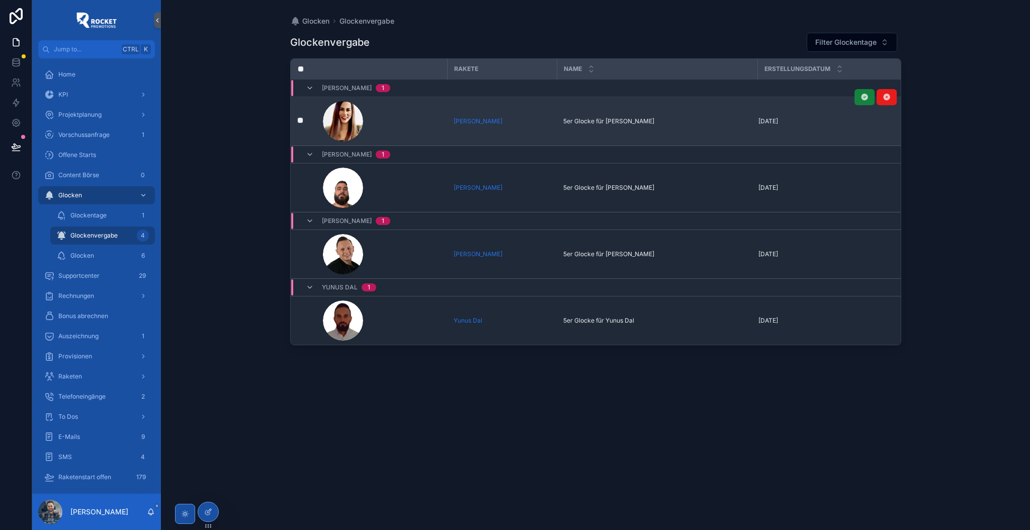
click at [855, 100] on button "scrollable content" at bounding box center [865, 97] width 20 height 16
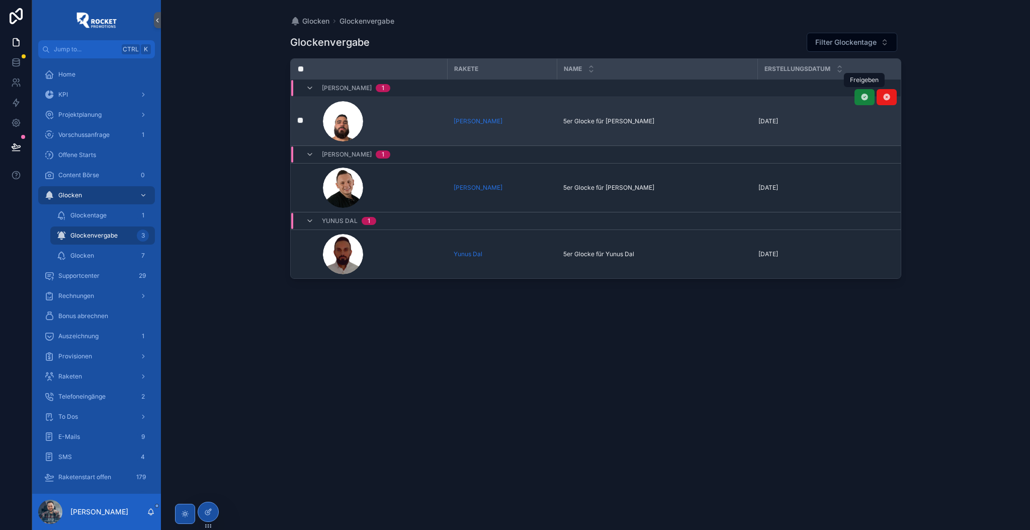
click at [863, 102] on button "scrollable content" at bounding box center [865, 97] width 20 height 16
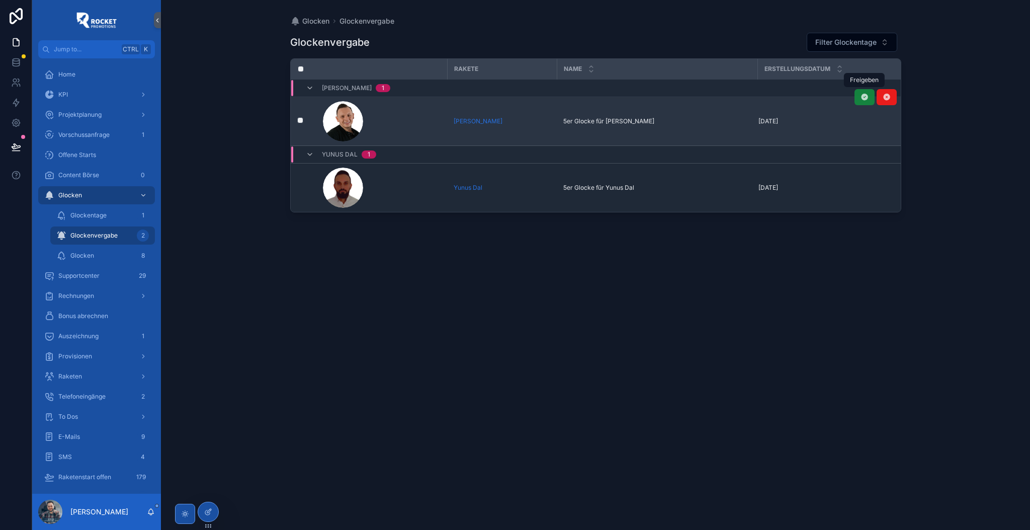
click at [863, 99] on icon "scrollable content" at bounding box center [865, 97] width 8 height 8
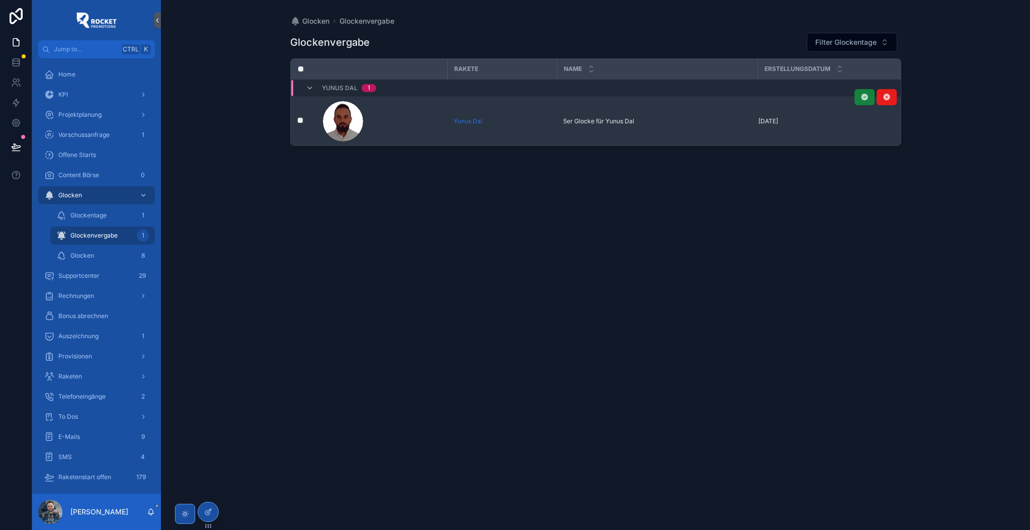
click at [865, 101] on icon "scrollable content" at bounding box center [865, 97] width 8 height 8
click at [125, 217] on div "Glockentage 1" at bounding box center [102, 215] width 93 height 16
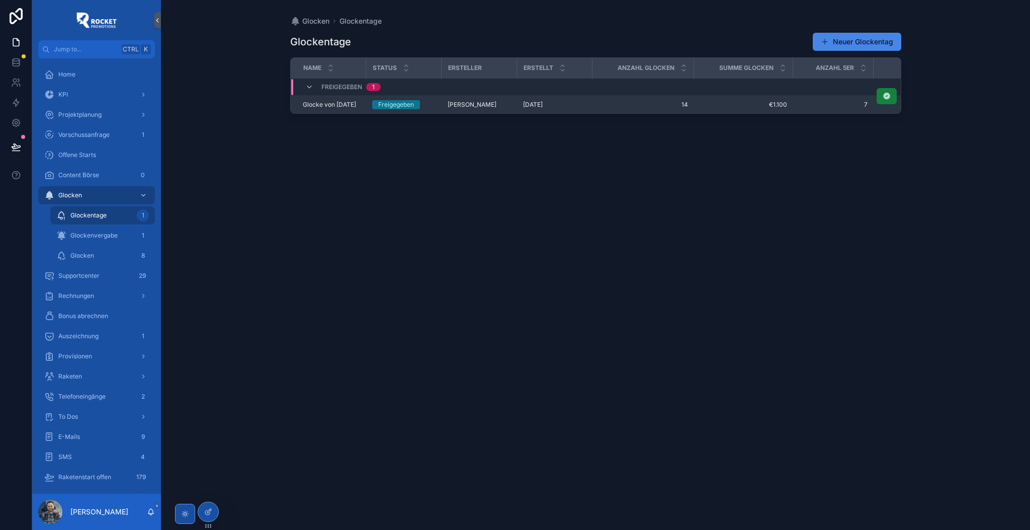
click at [888, 96] on icon "scrollable content" at bounding box center [887, 96] width 8 height 8
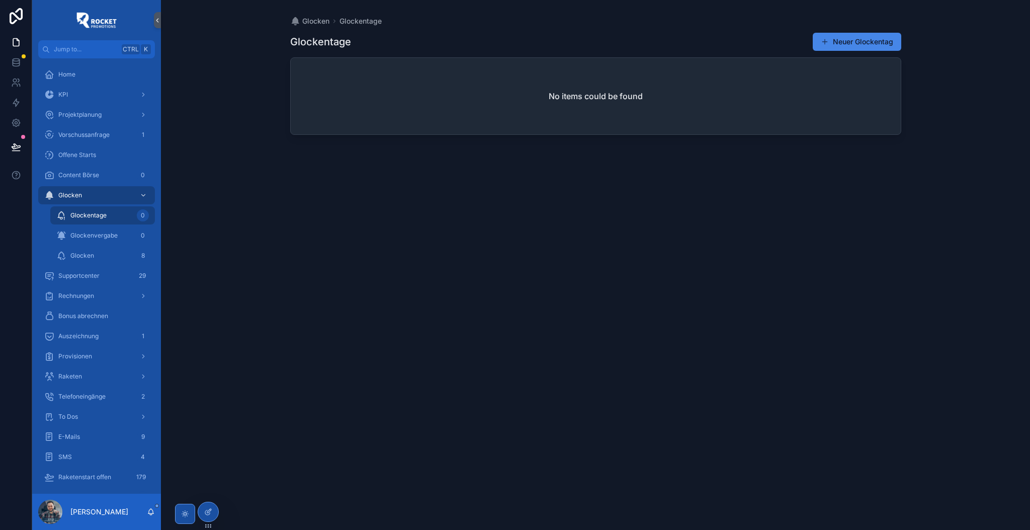
click at [603, 347] on div "Glockentage Neuer Glockentag No items could be found" at bounding box center [595, 272] width 611 height 492
